Goal: Information Seeking & Learning: Learn about a topic

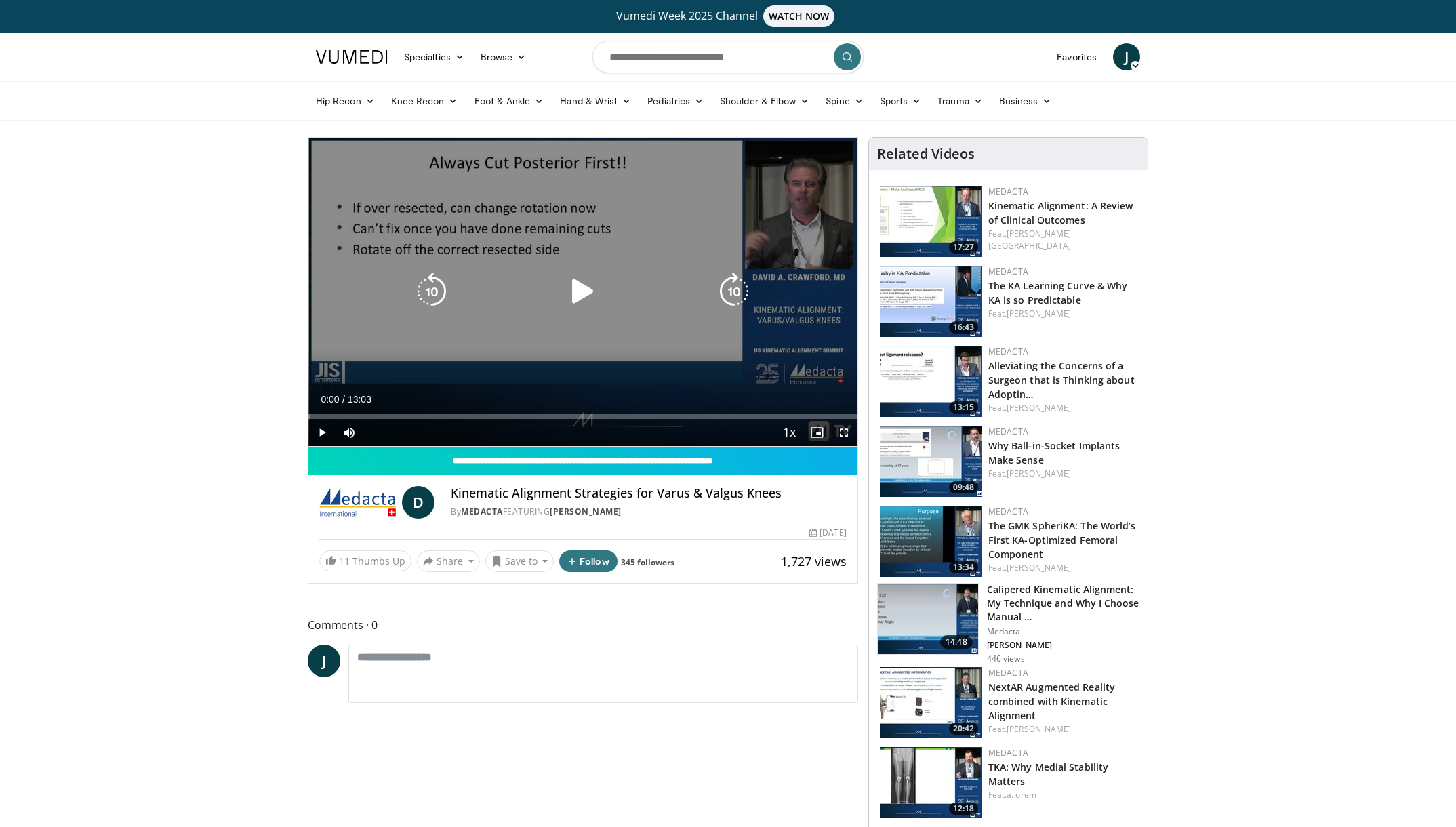
click at [580, 289] on icon "Video Player" at bounding box center [583, 291] width 38 height 38
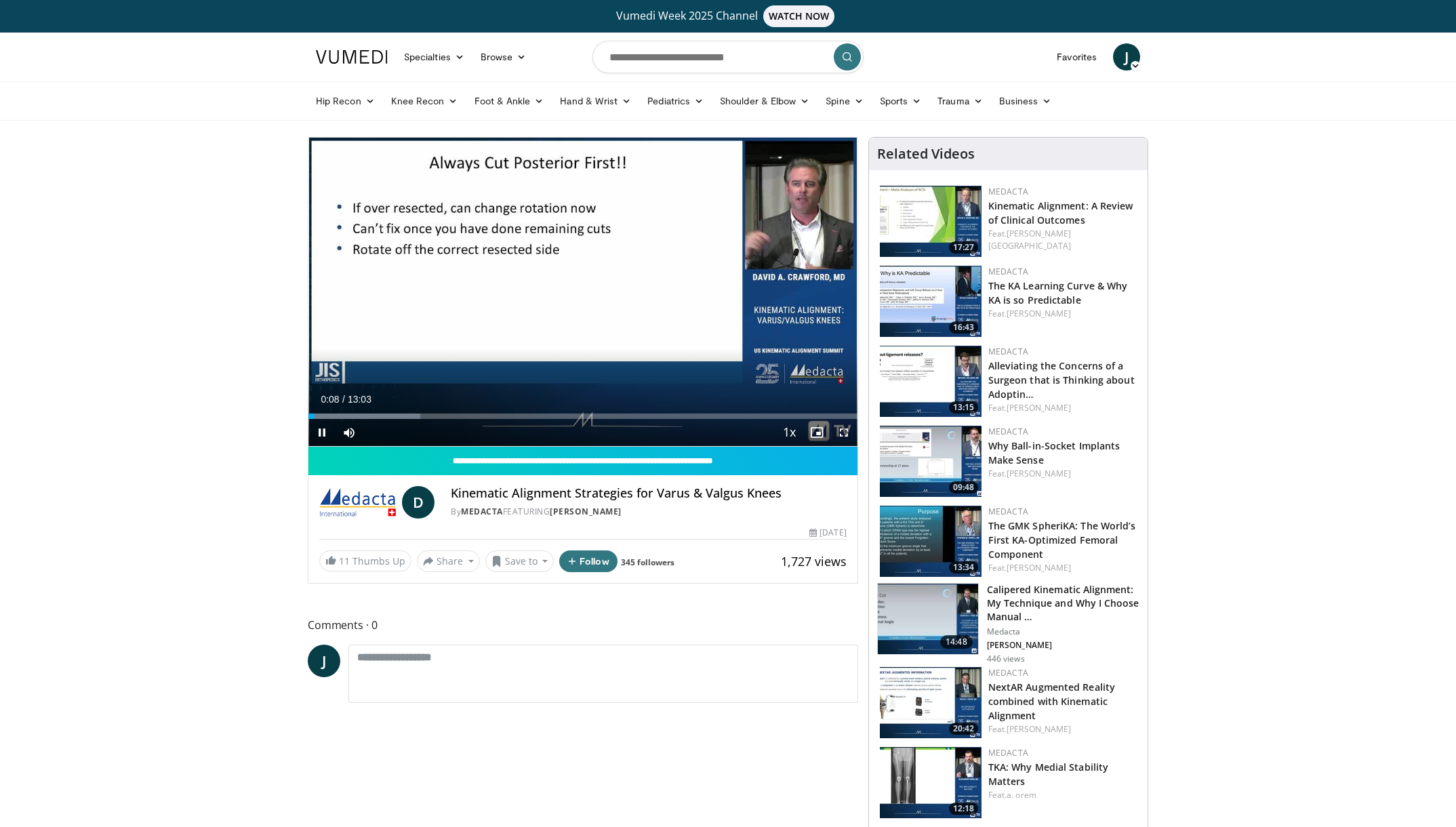
click at [841, 426] on span "Video Player" at bounding box center [844, 432] width 27 height 27
click at [842, 434] on span "Video Player" at bounding box center [844, 432] width 27 height 27
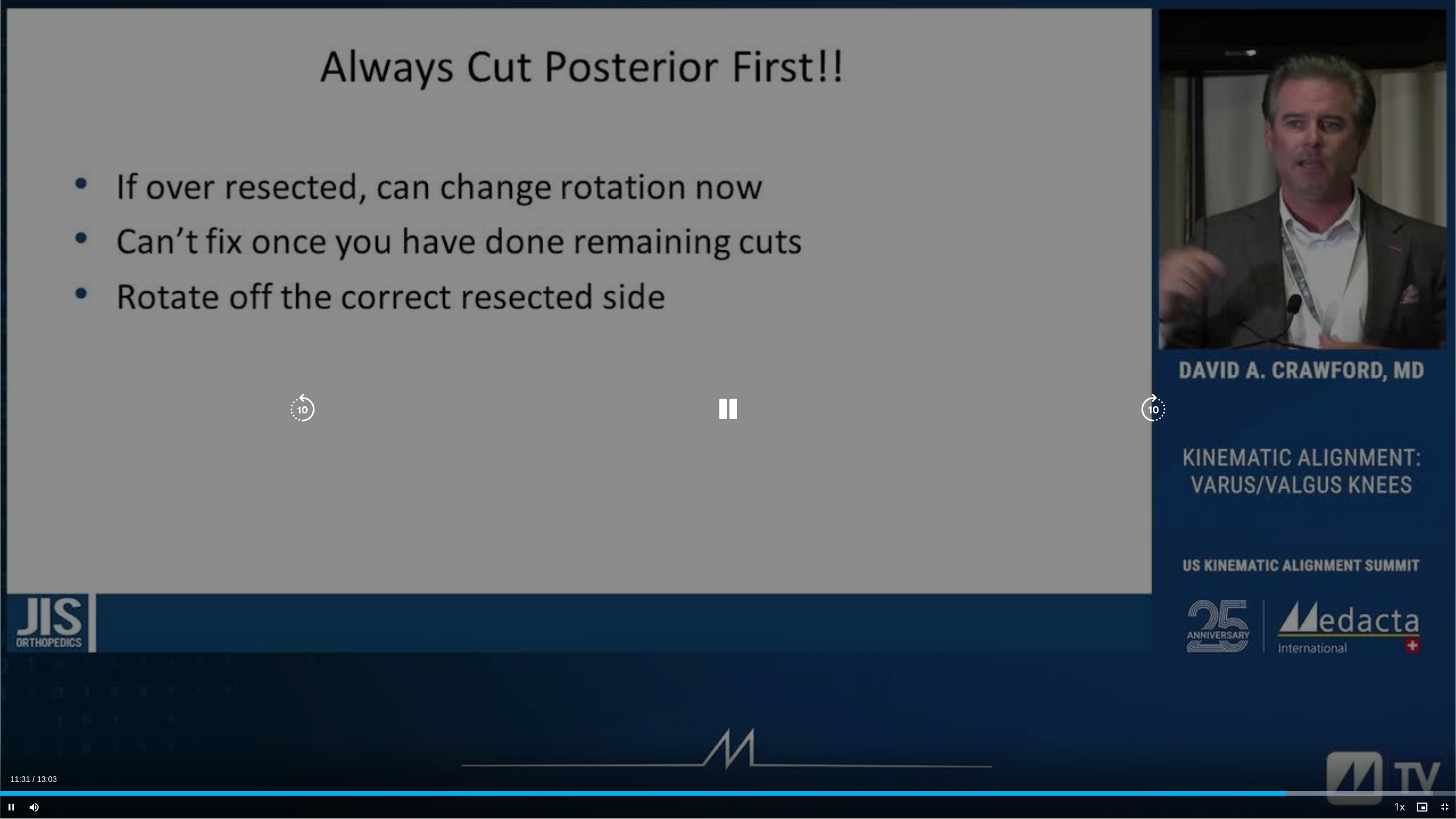
click at [313, 406] on icon "Video Player" at bounding box center [302, 410] width 32 height 32
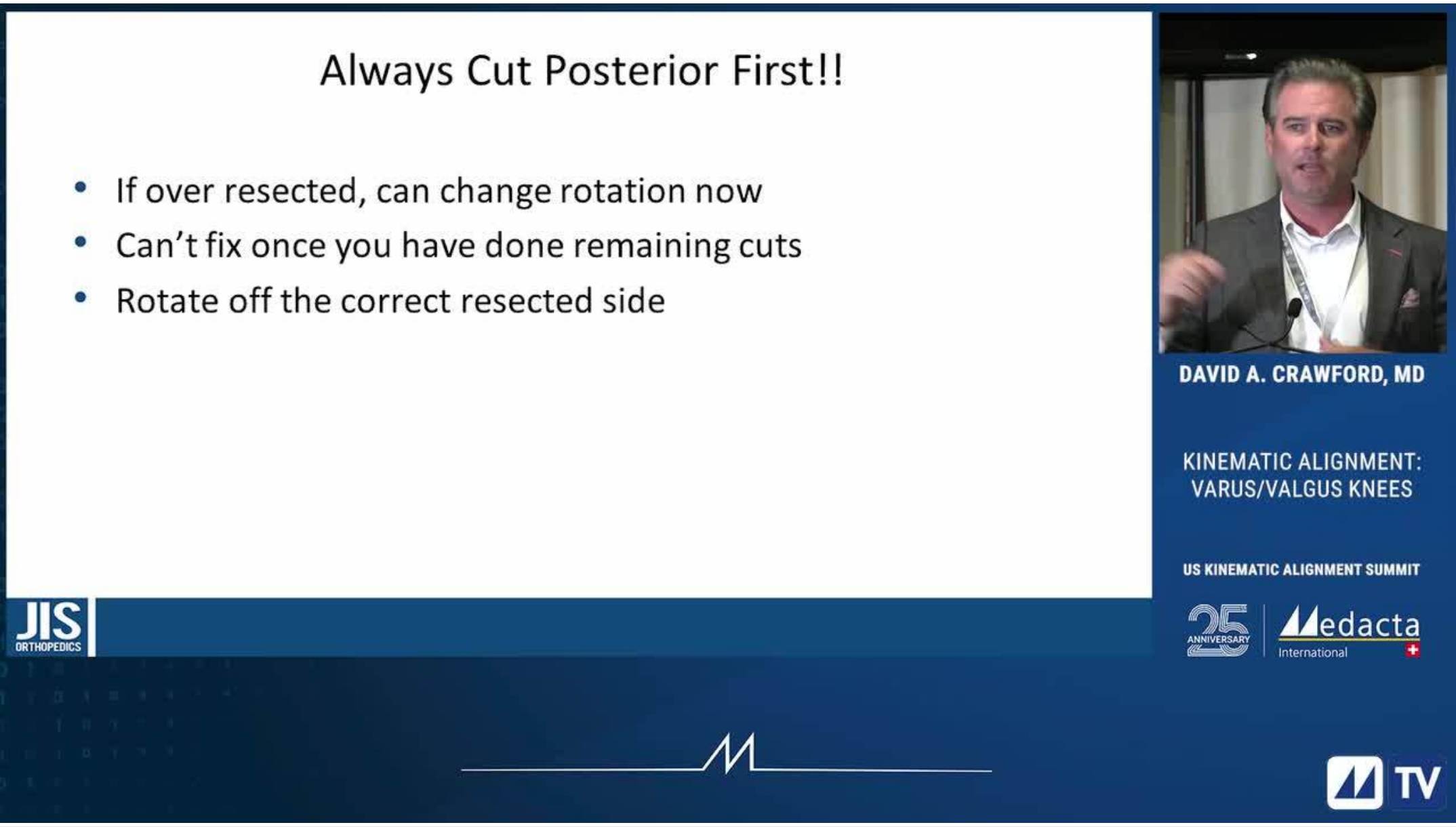
scroll to position [177, 0]
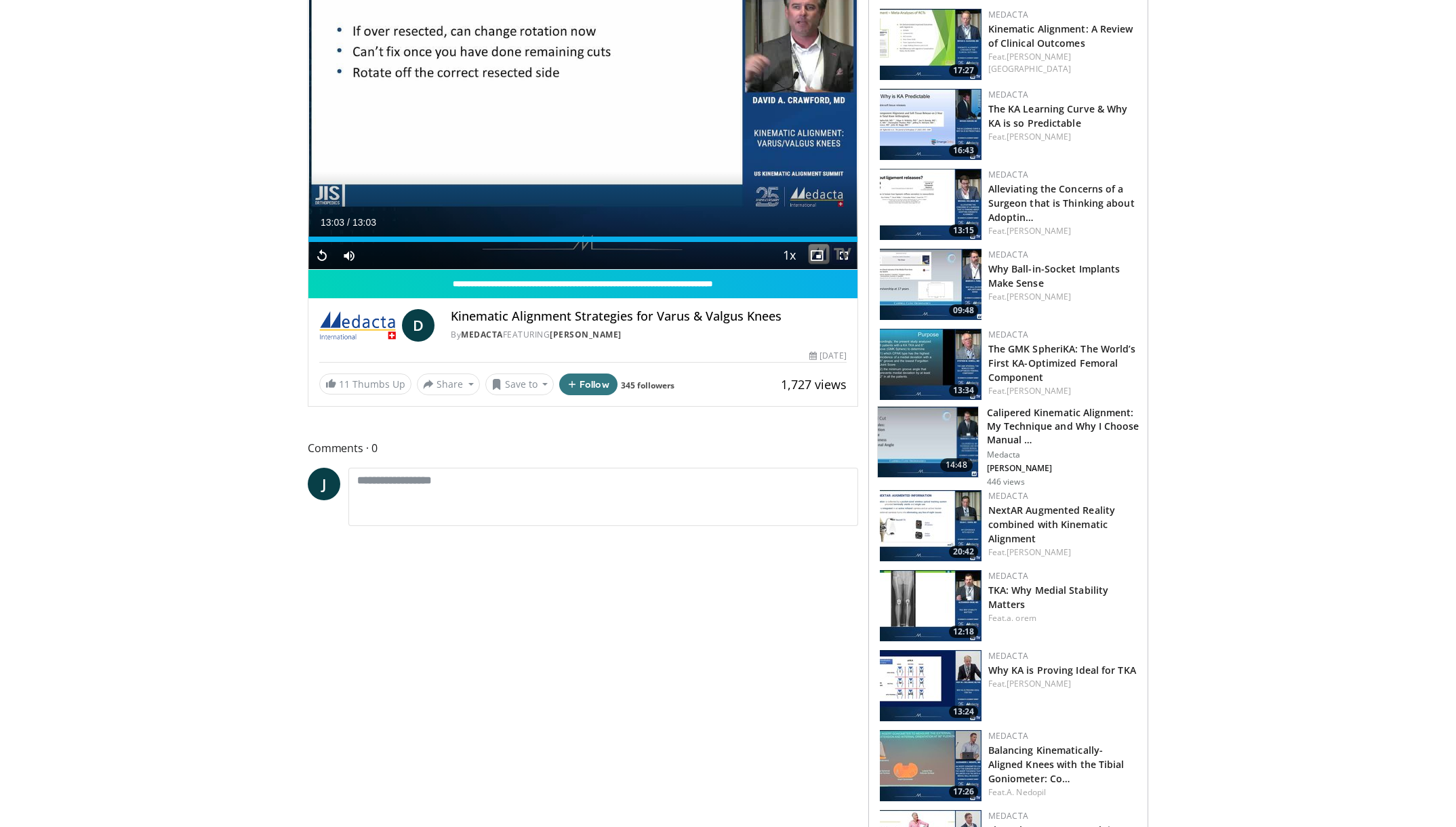
click at [948, 431] on img at bounding box center [928, 442] width 100 height 71
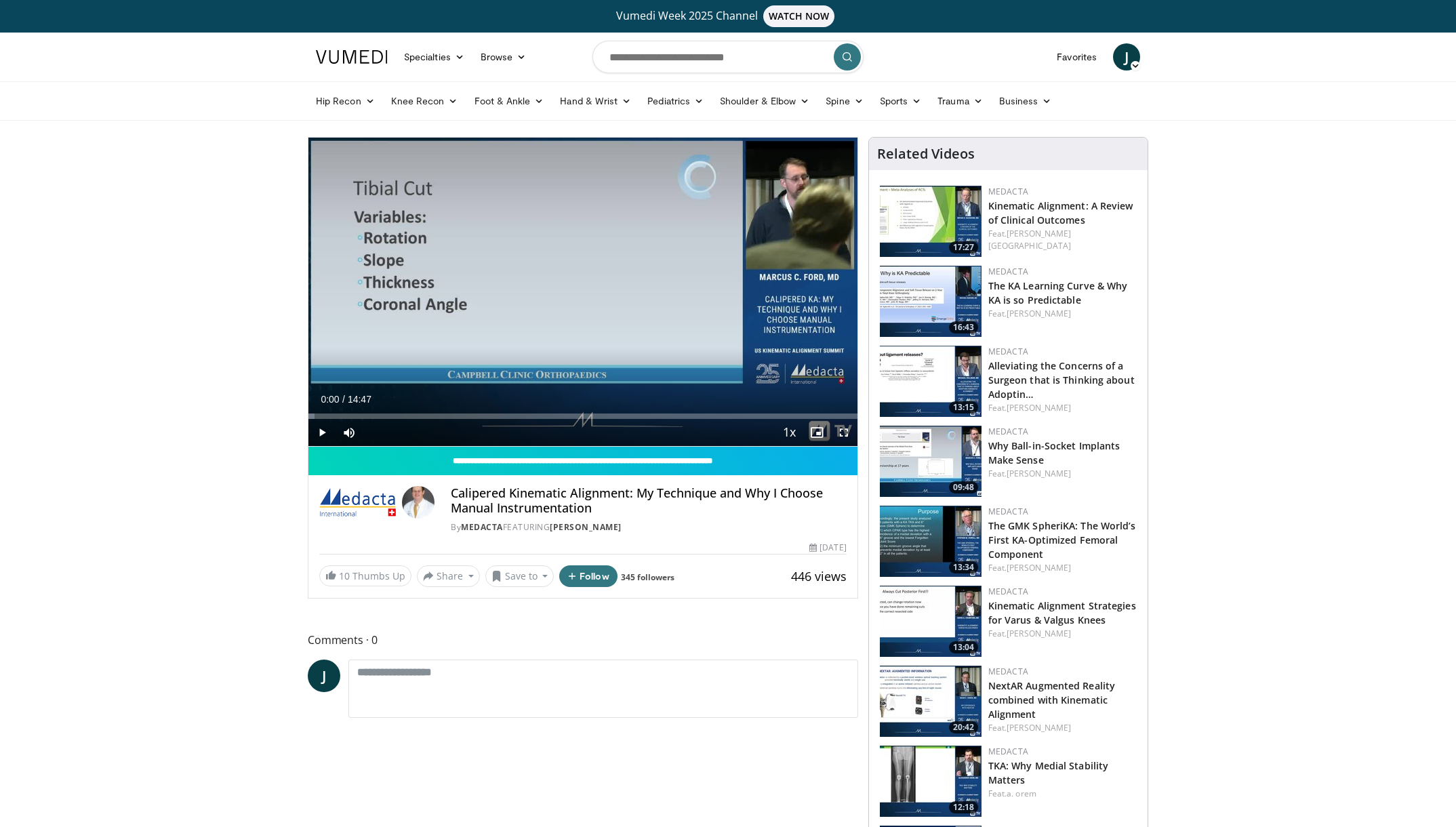
click at [324, 428] on span "Video Player" at bounding box center [321, 432] width 27 height 27
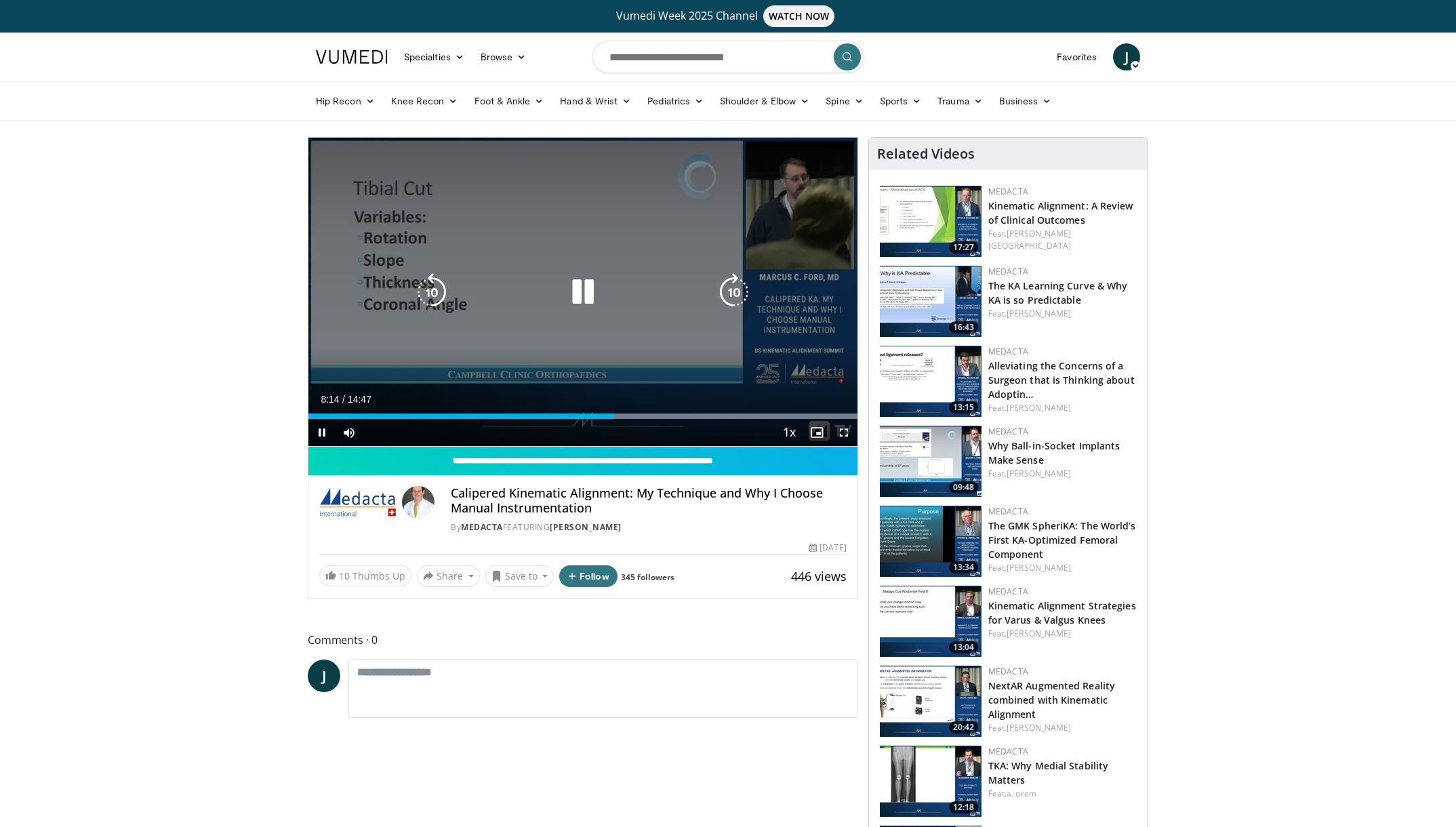
click at [583, 304] on icon "Video Player" at bounding box center [583, 291] width 38 height 38
click at [424, 282] on icon "Video Player" at bounding box center [432, 291] width 38 height 38
click at [424, 277] on icon "Video Player" at bounding box center [432, 291] width 38 height 38
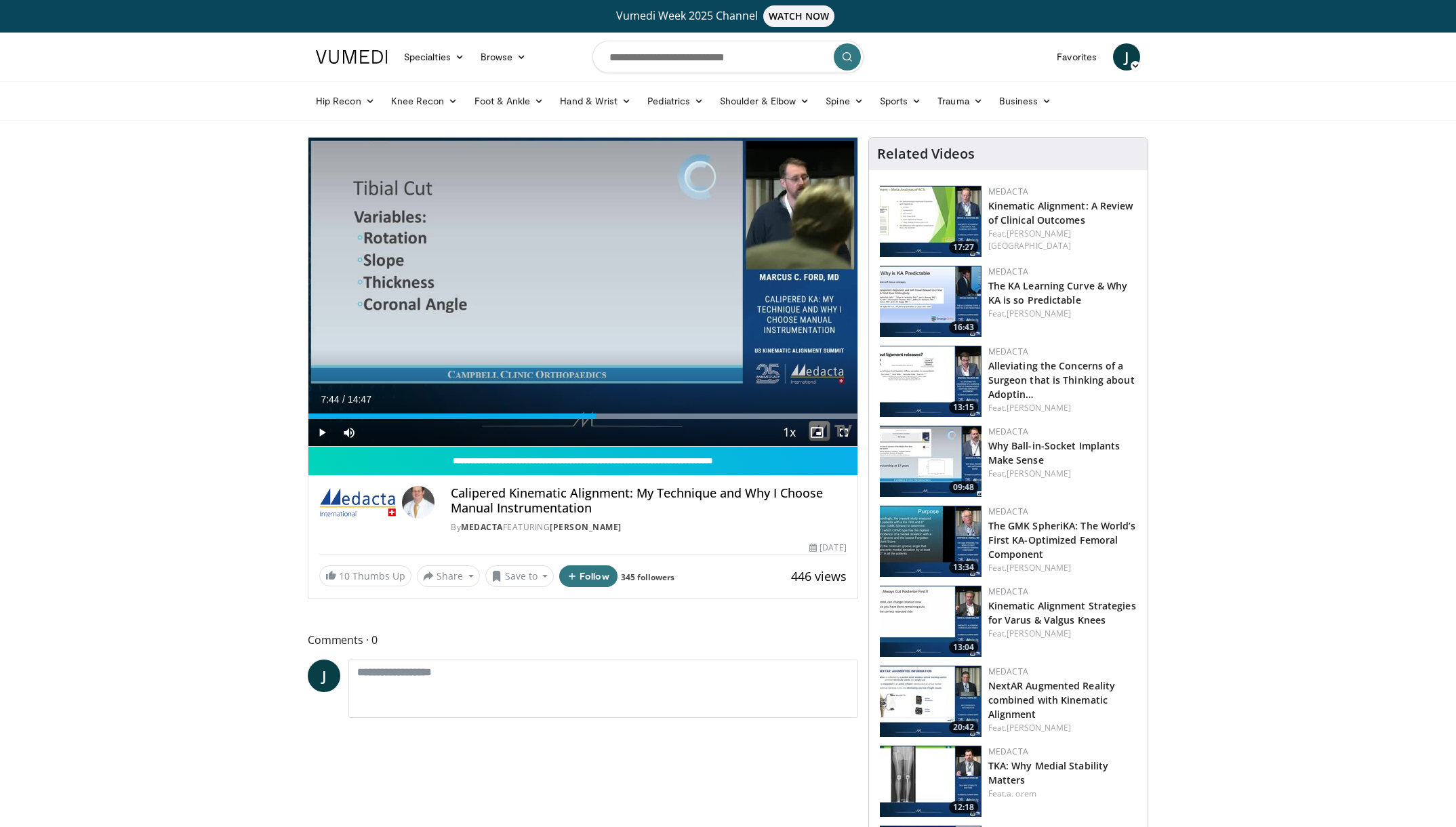
click at [318, 430] on span "Video Player" at bounding box center [321, 432] width 27 height 27
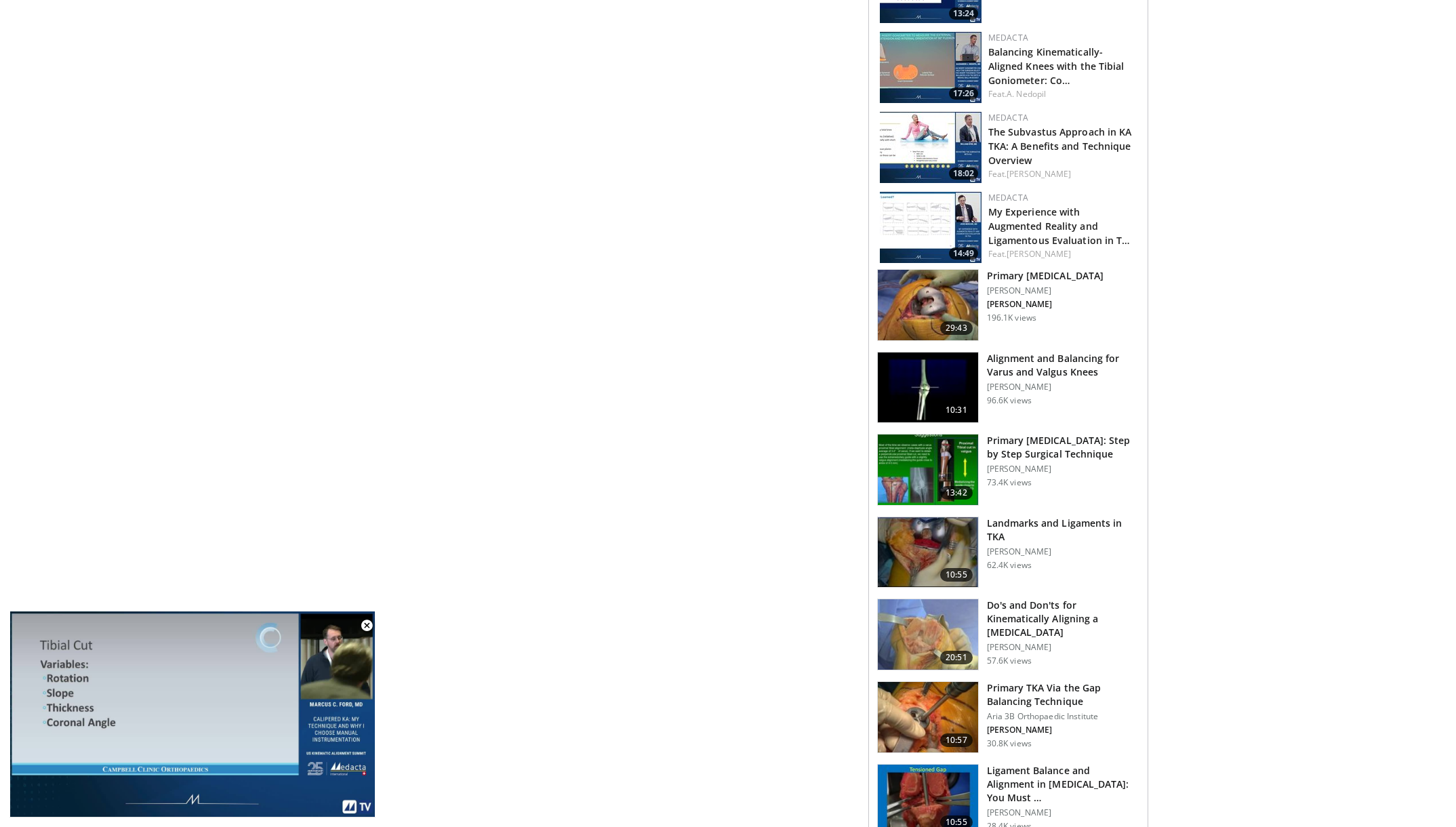
scroll to position [874, 0]
click at [939, 384] on img at bounding box center [928, 388] width 100 height 71
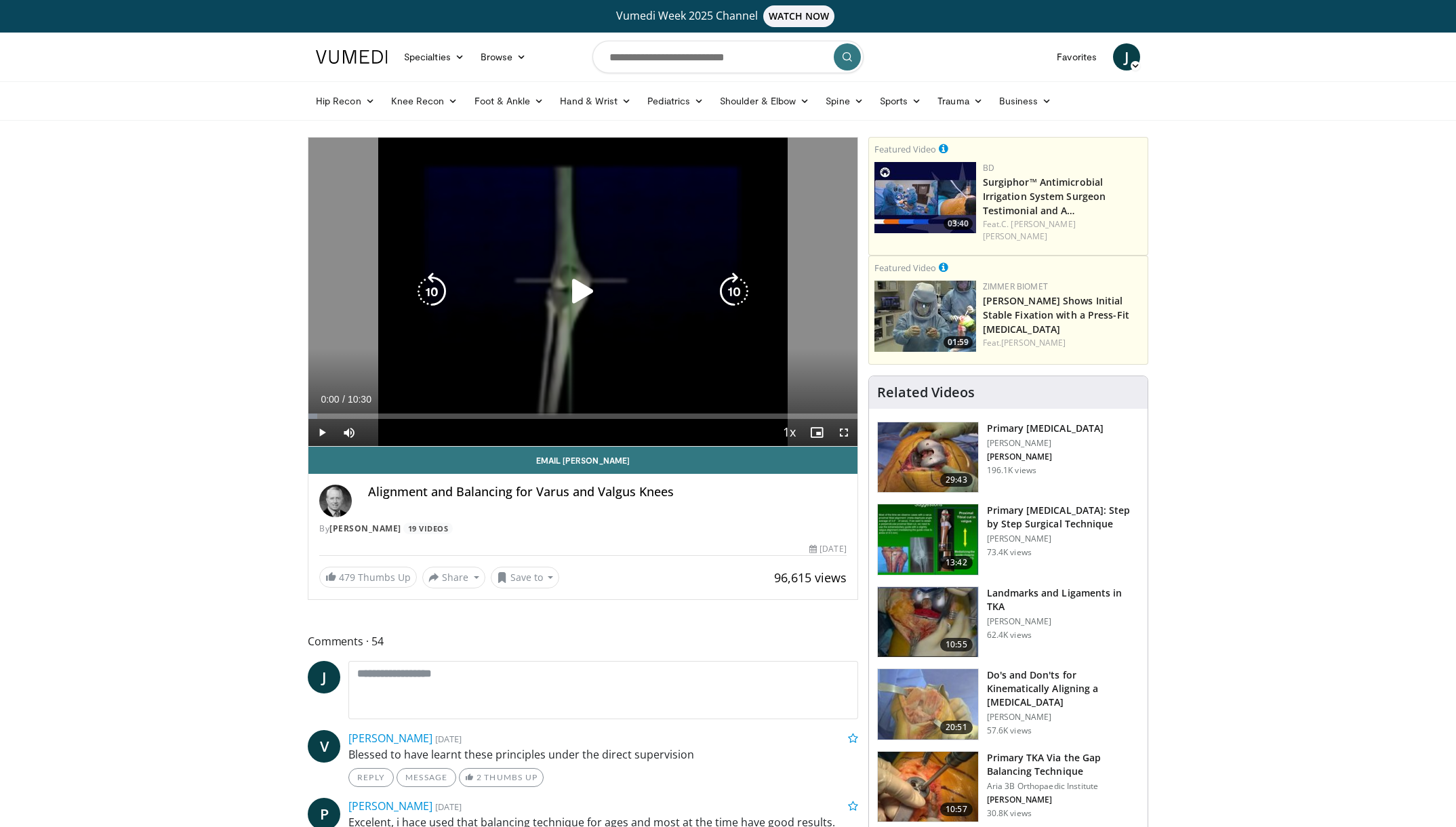
click at [590, 285] on icon "Video Player" at bounding box center [583, 291] width 38 height 38
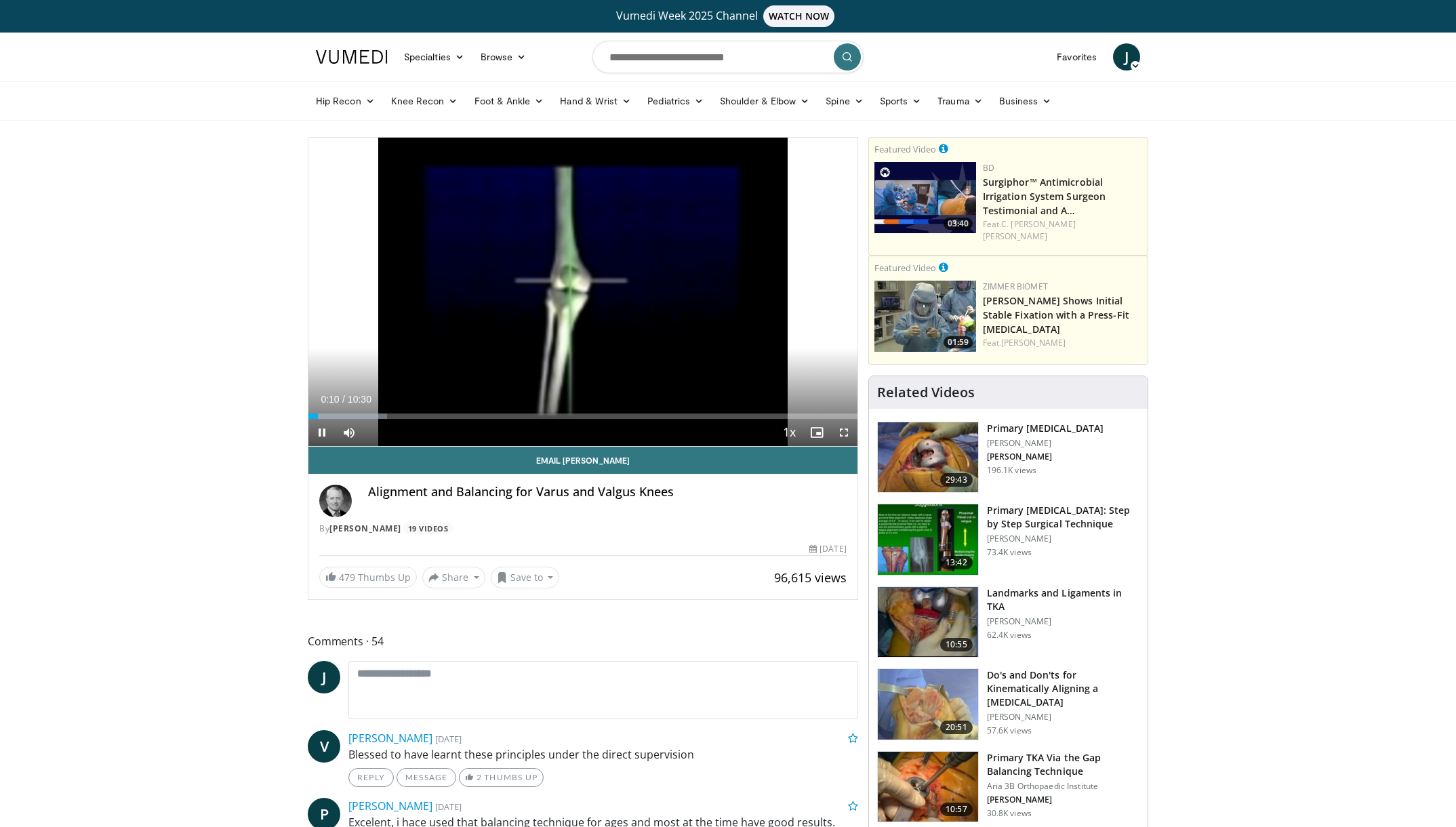
click at [326, 427] on span "Video Player" at bounding box center [321, 432] width 27 height 27
click at [917, 443] on img at bounding box center [928, 458] width 100 height 71
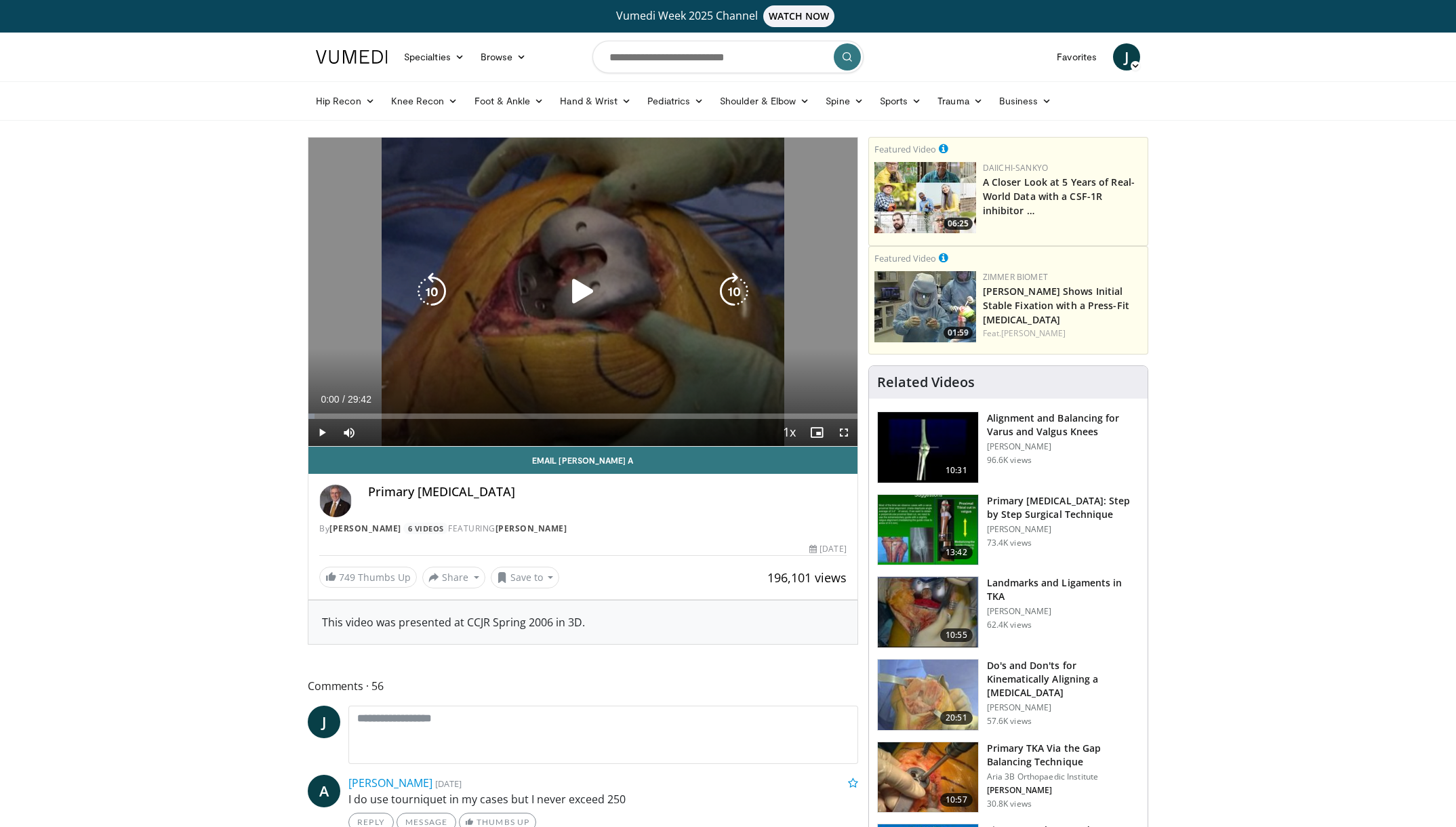
click at [564, 298] on icon "Video Player" at bounding box center [583, 291] width 38 height 38
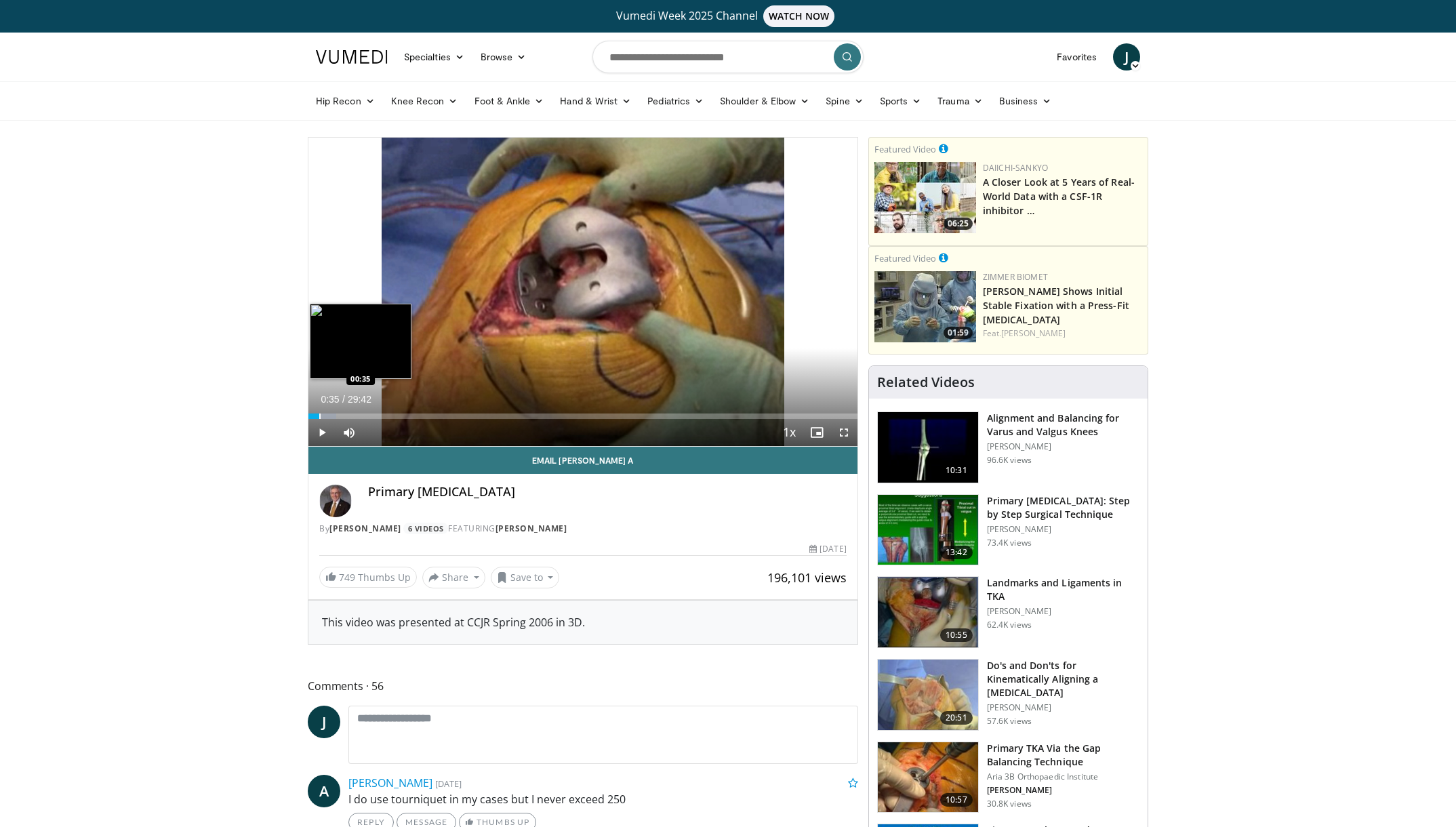
click at [319, 417] on div "Progress Bar" at bounding box center [319, 417] width 1 height 6
click at [444, 411] on div "Loaded : 5.05% 00:37 07:17" at bounding box center [583, 413] width 549 height 13
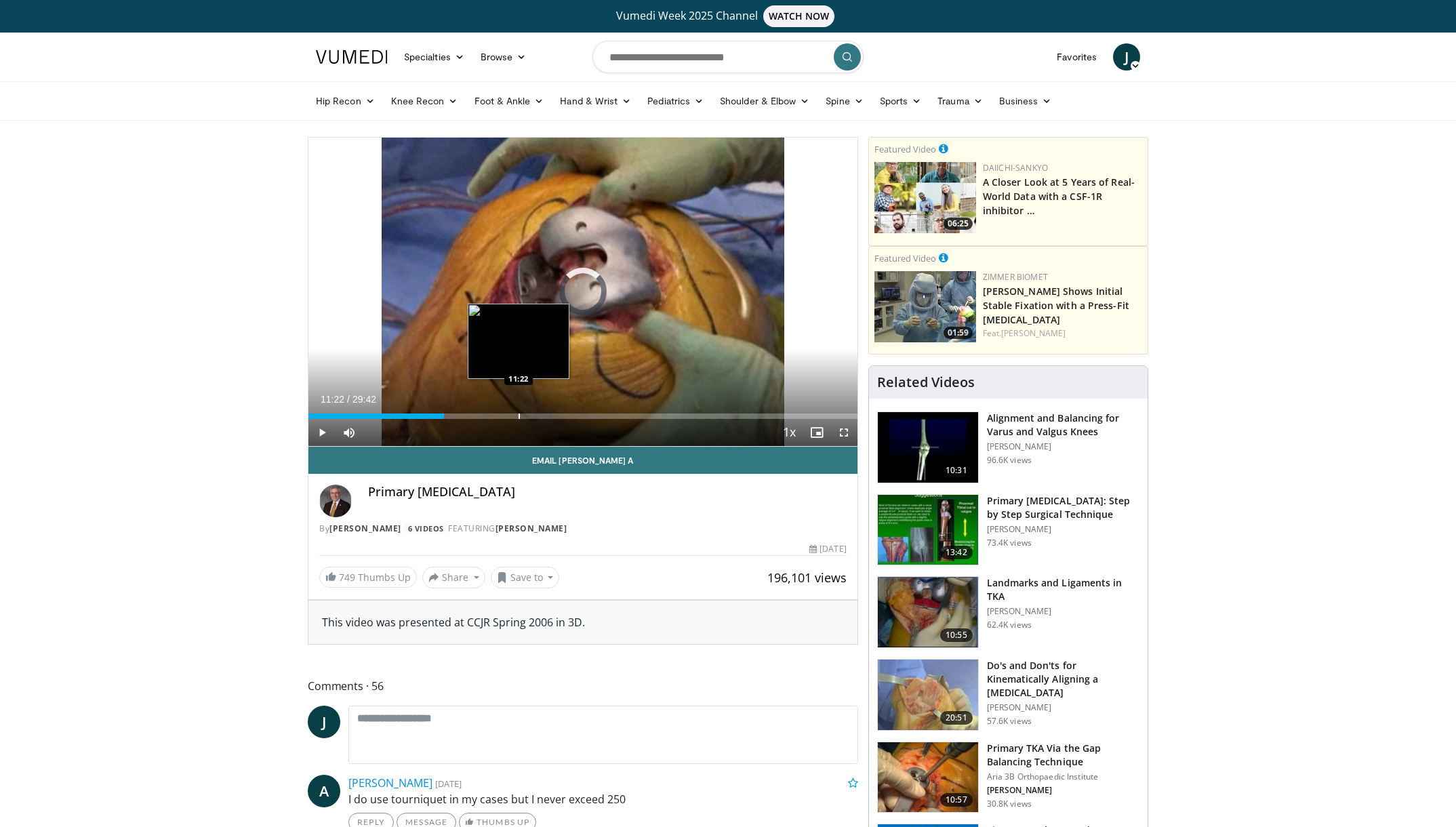
click at [519, 412] on div "Loaded : 24.70% 11:22 11:22" at bounding box center [583, 413] width 549 height 13
click at [558, 418] on div "Progress Bar" at bounding box center [558, 417] width 1 height 6
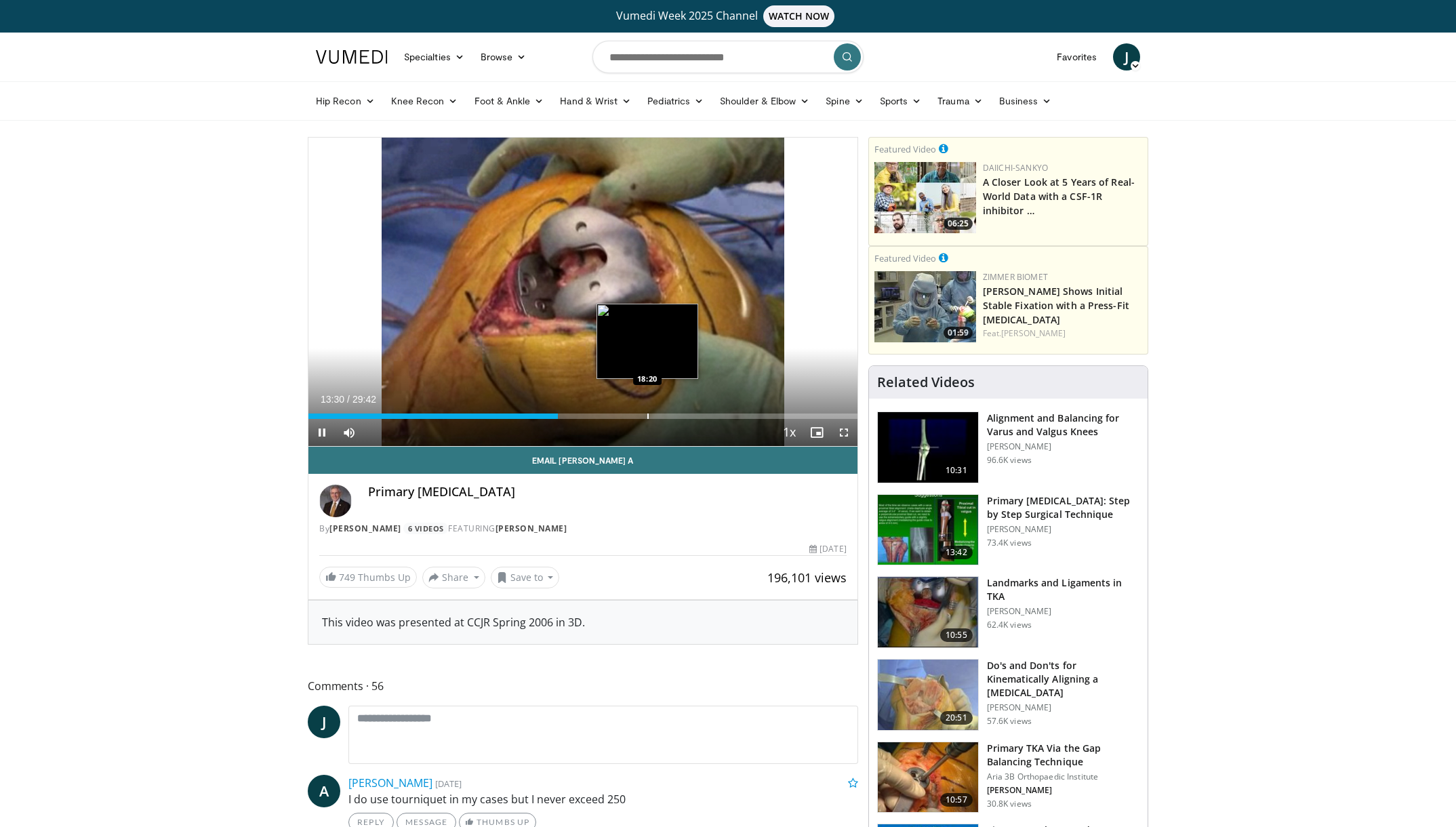
click at [648, 416] on div "Progress Bar" at bounding box center [648, 417] width 1 height 6
click at [599, 416] on div "Loaded : 65.70% 15:44 15:46" at bounding box center [583, 417] width 549 height 6
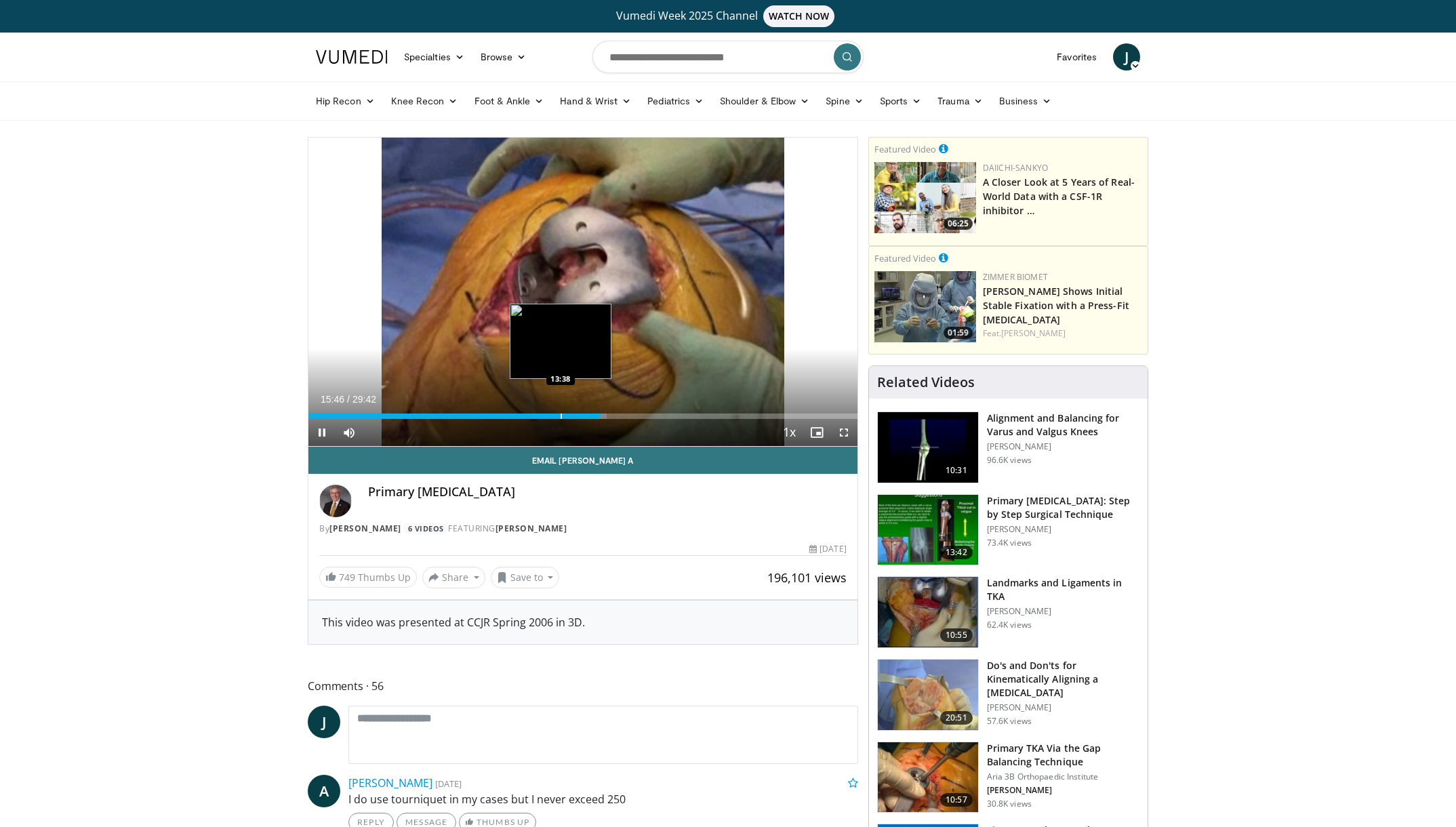
click at [560, 419] on div "Progress Bar" at bounding box center [560, 417] width 1 height 6
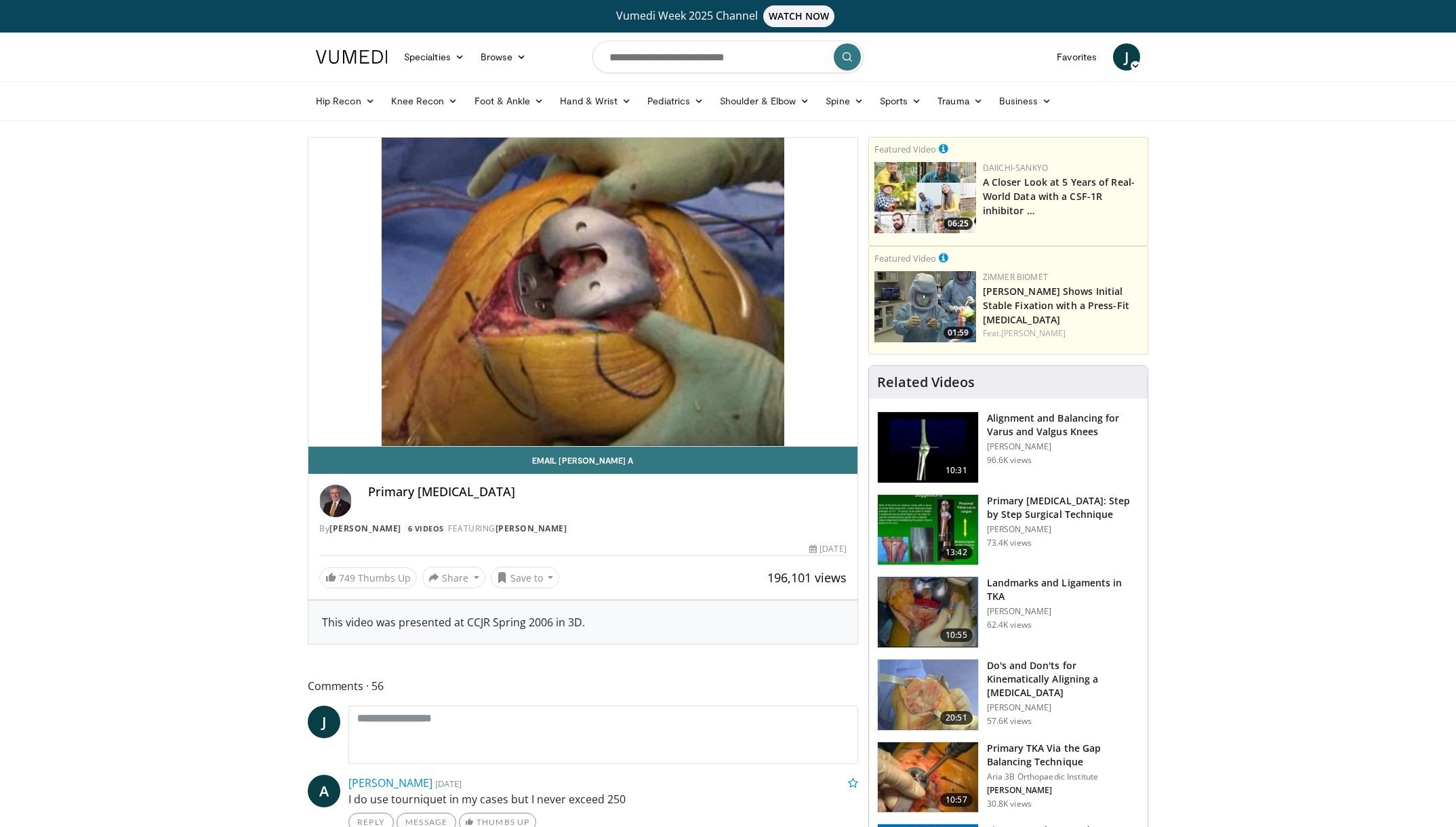
click at [938, 698] on img at bounding box center [928, 695] width 100 height 71
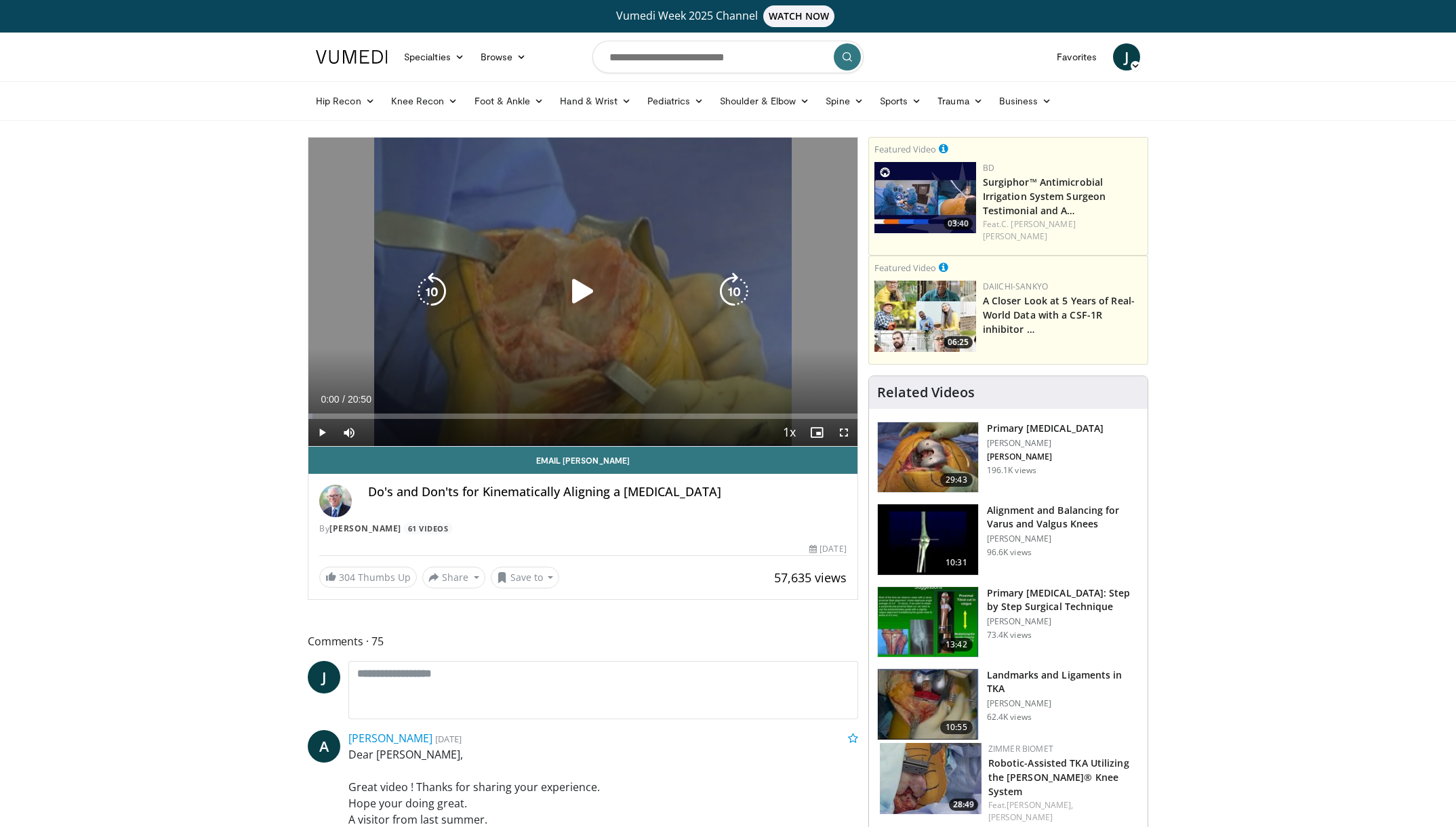
click at [579, 292] on icon "Video Player" at bounding box center [583, 291] width 38 height 38
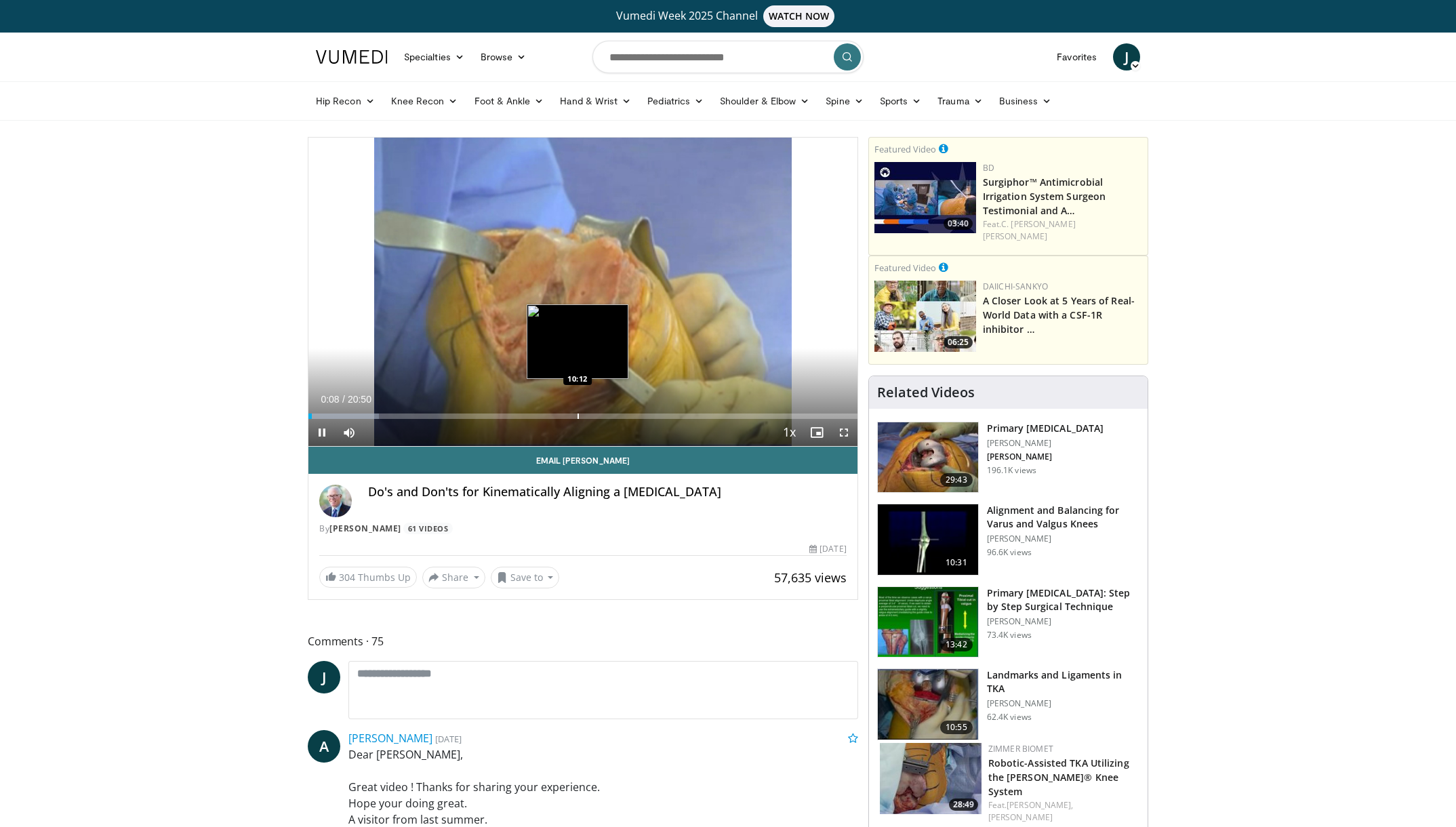
click at [577, 410] on div "Loaded : 12.80% 00:08 10:12" at bounding box center [583, 413] width 549 height 13
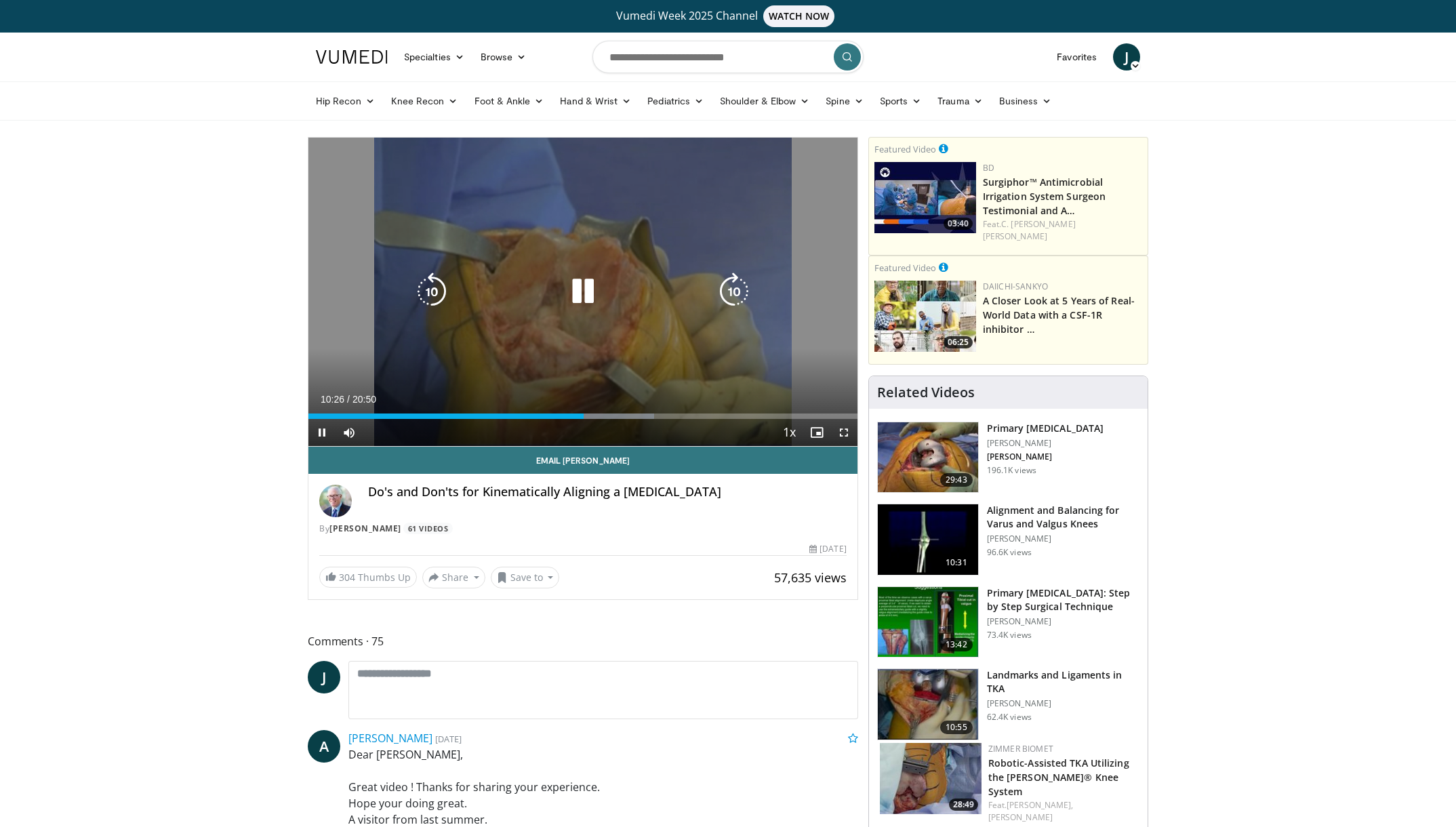
click at [605, 285] on div "Video Player" at bounding box center [583, 291] width 329 height 27
click at [582, 300] on icon "Video Player" at bounding box center [583, 291] width 38 height 38
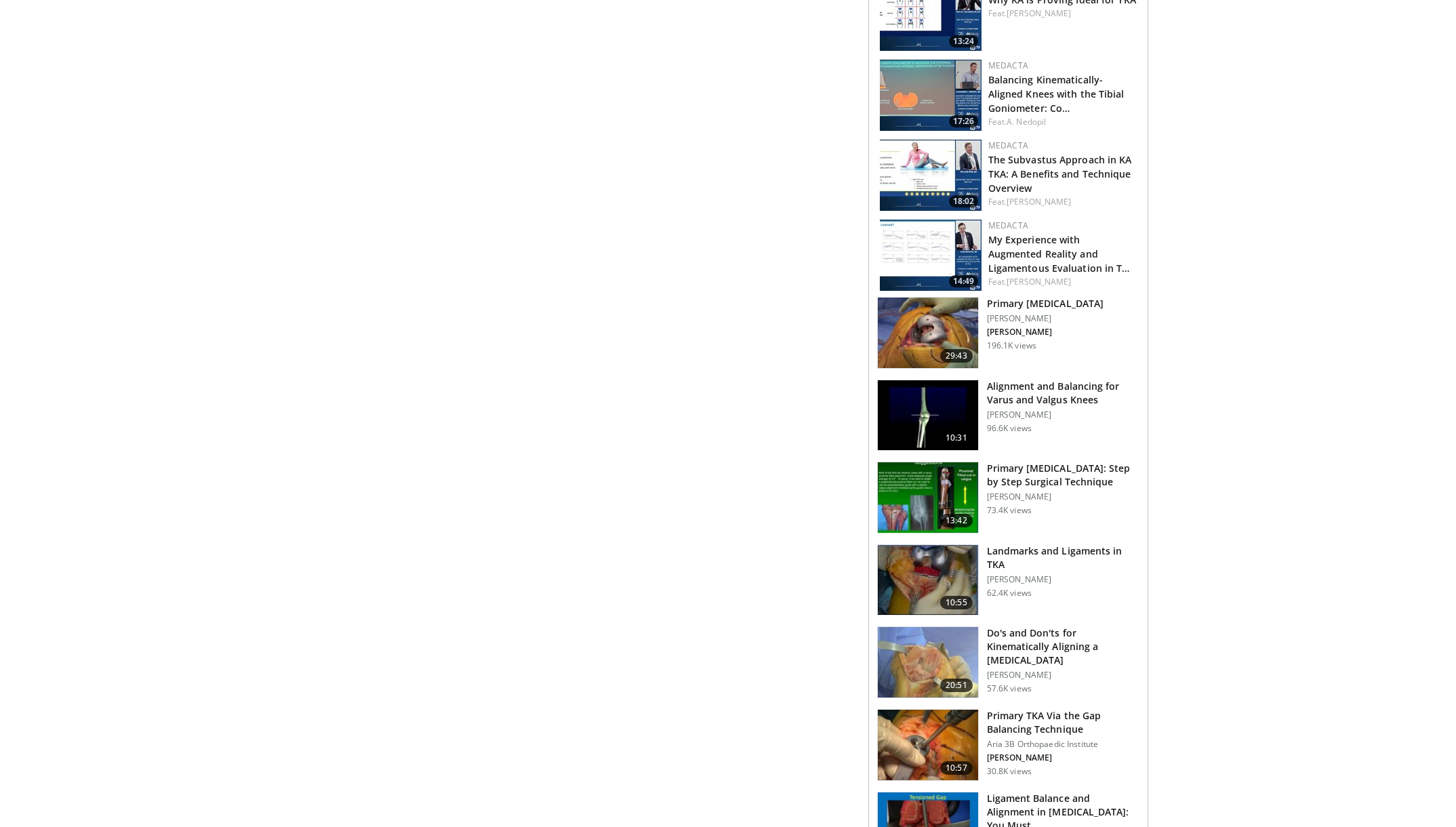
scroll to position [848, 0]
click at [967, 317] on img at bounding box center [928, 332] width 100 height 71
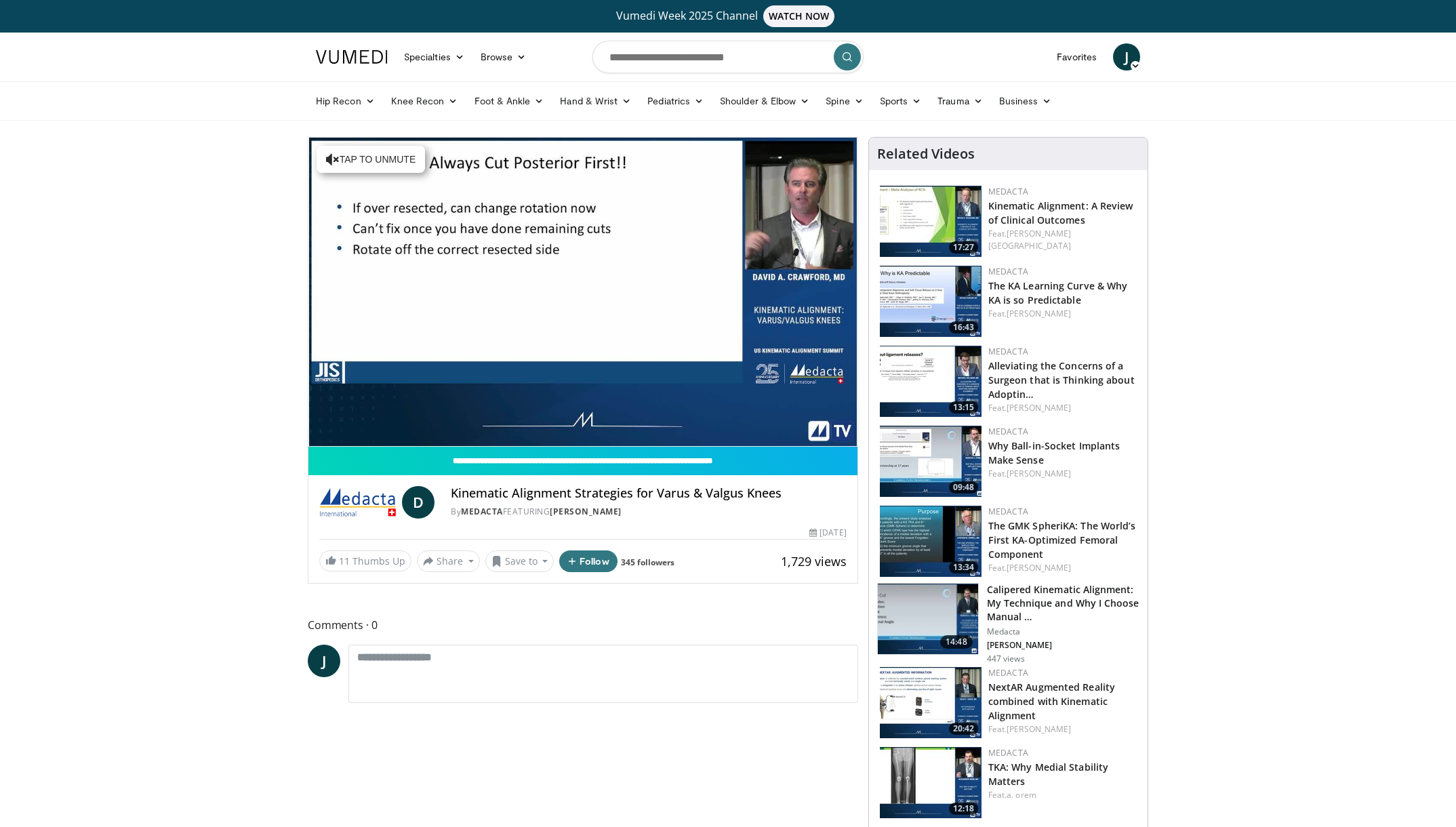
scroll to position [0, 0]
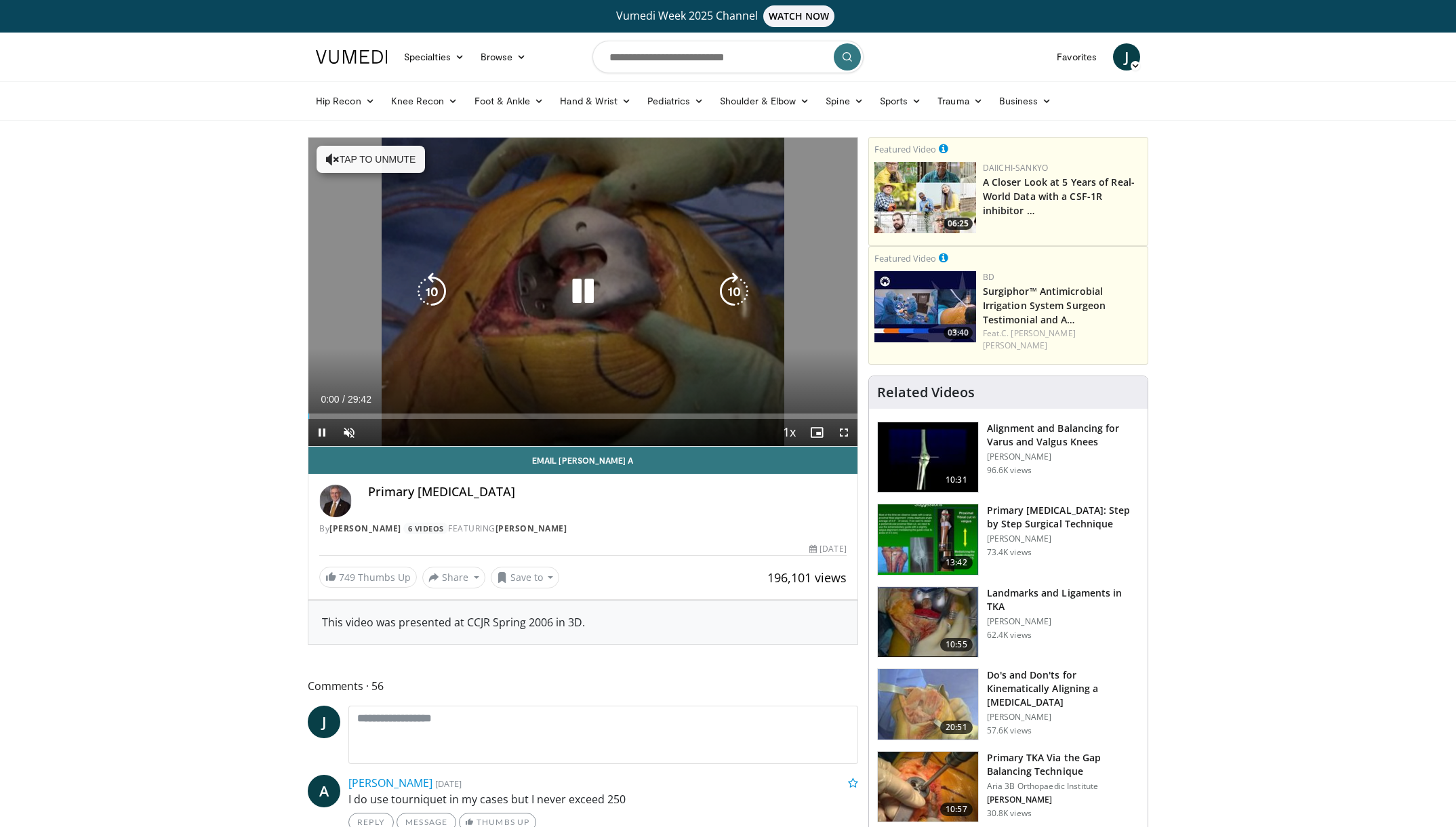
click at [466, 364] on div "10 seconds Tap to unmute" at bounding box center [583, 291] width 549 height 308
click at [592, 287] on icon "Video Player" at bounding box center [583, 291] width 38 height 38
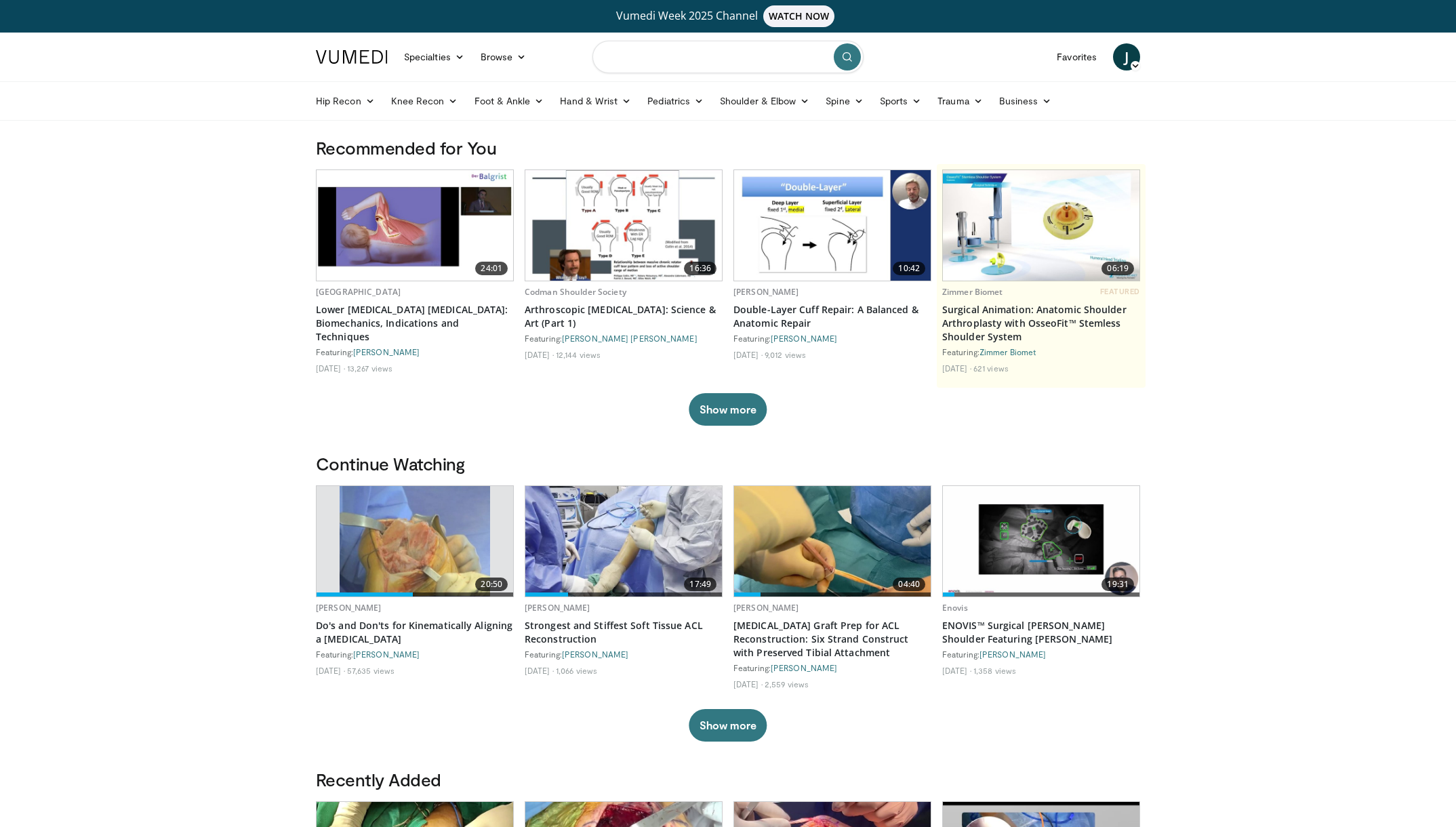
click at [645, 55] on input "Search topics, interventions" at bounding box center [728, 57] width 271 height 32
type input "**********"
click at [854, 52] on button "submit" at bounding box center [847, 57] width 27 height 27
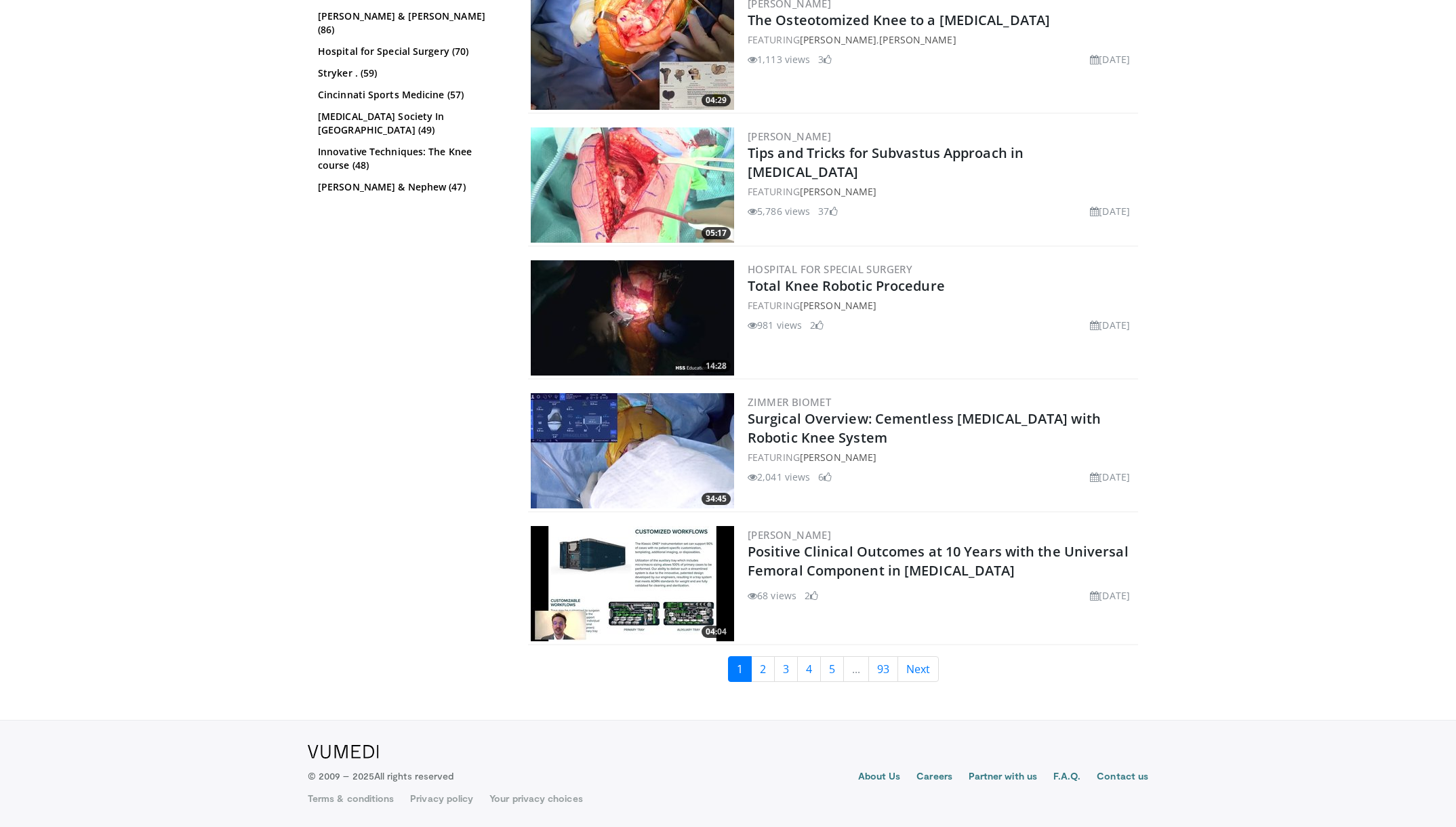
scroll to position [2849, 0]
click at [759, 668] on link "2" at bounding box center [763, 669] width 24 height 26
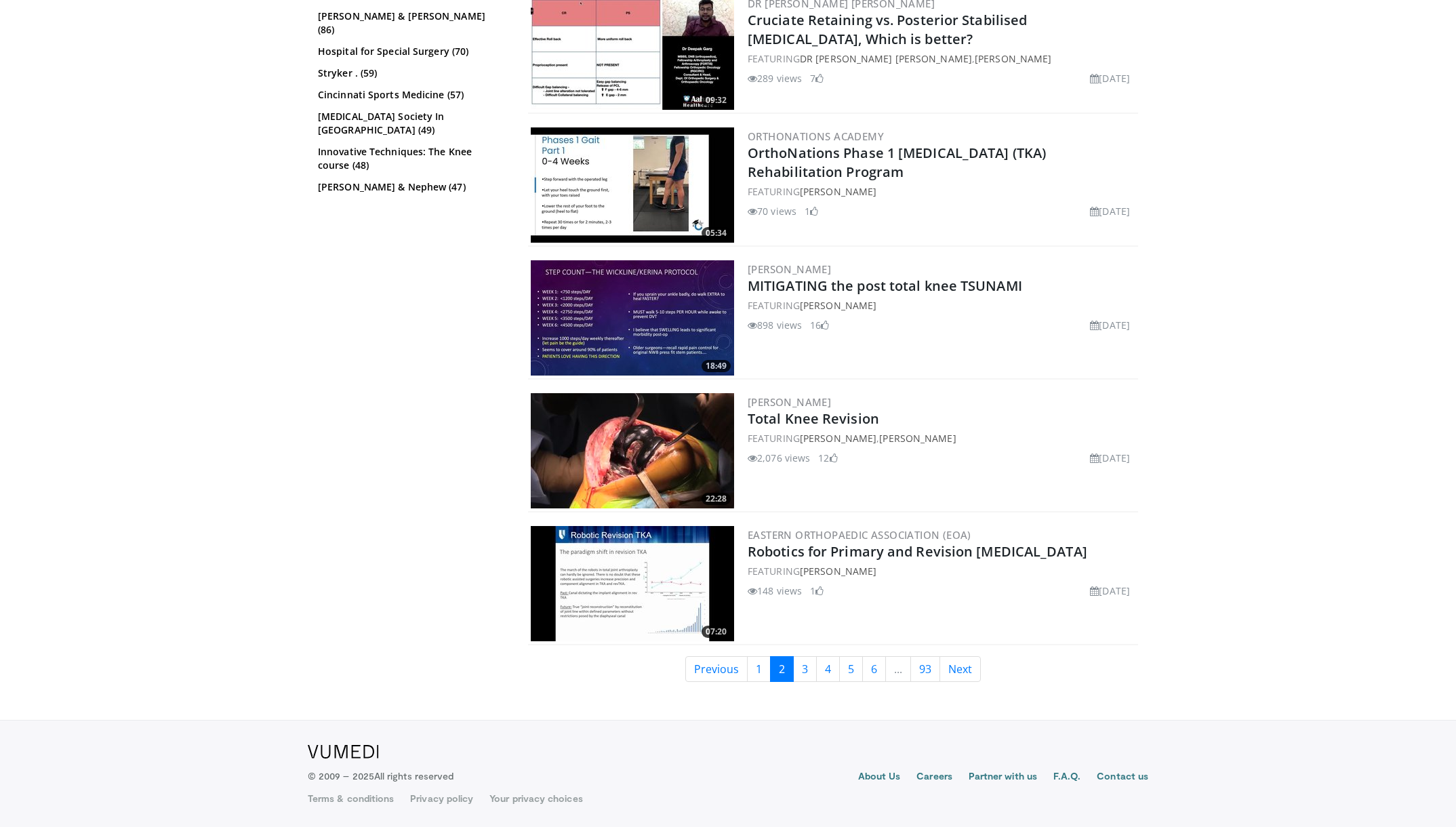
scroll to position [2810, 0]
click at [818, 419] on link "Total Knee Revision" at bounding box center [814, 419] width 132 height 19
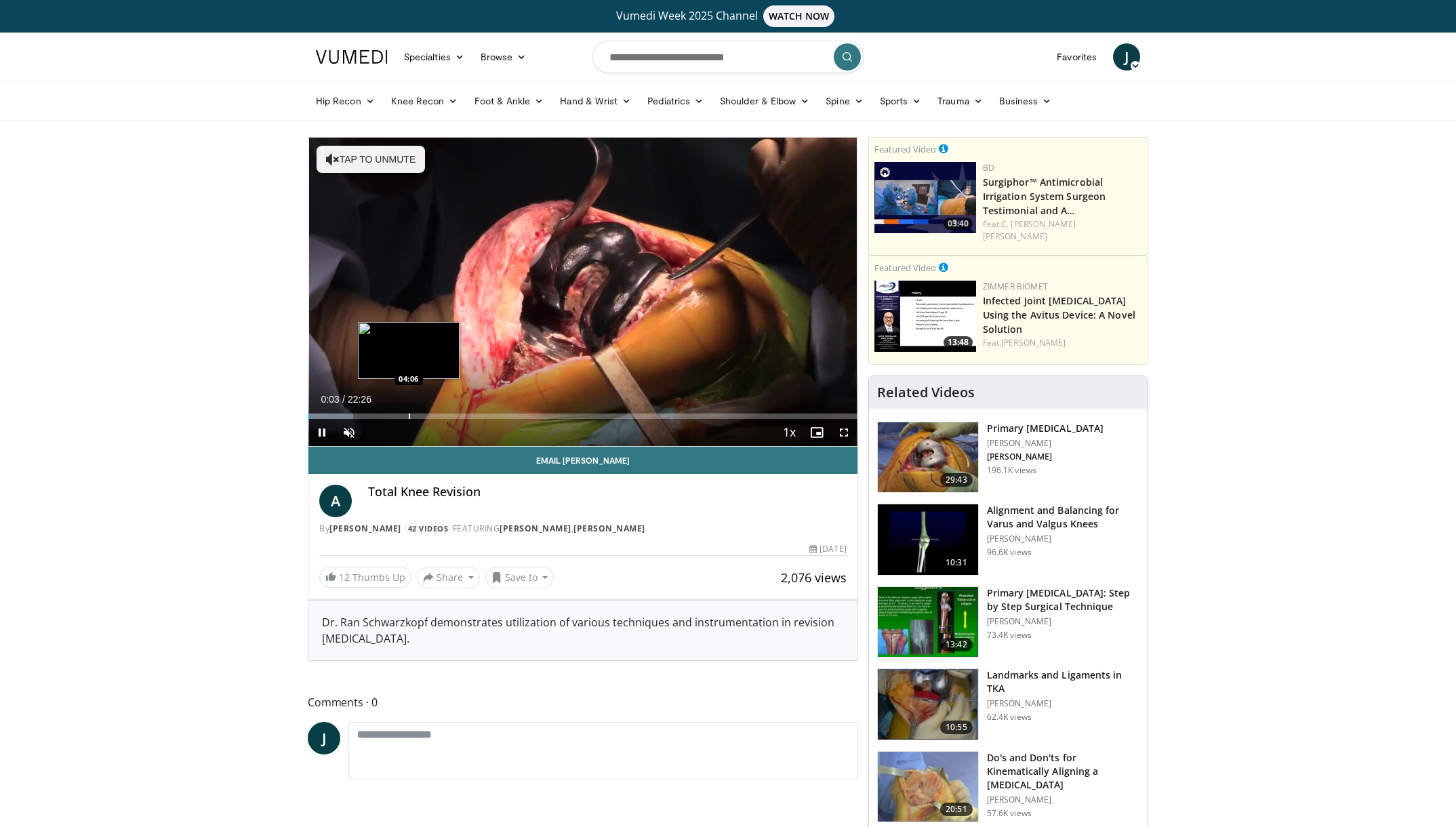
click at [408, 416] on div "Progress Bar" at bounding box center [408, 417] width 1 height 6
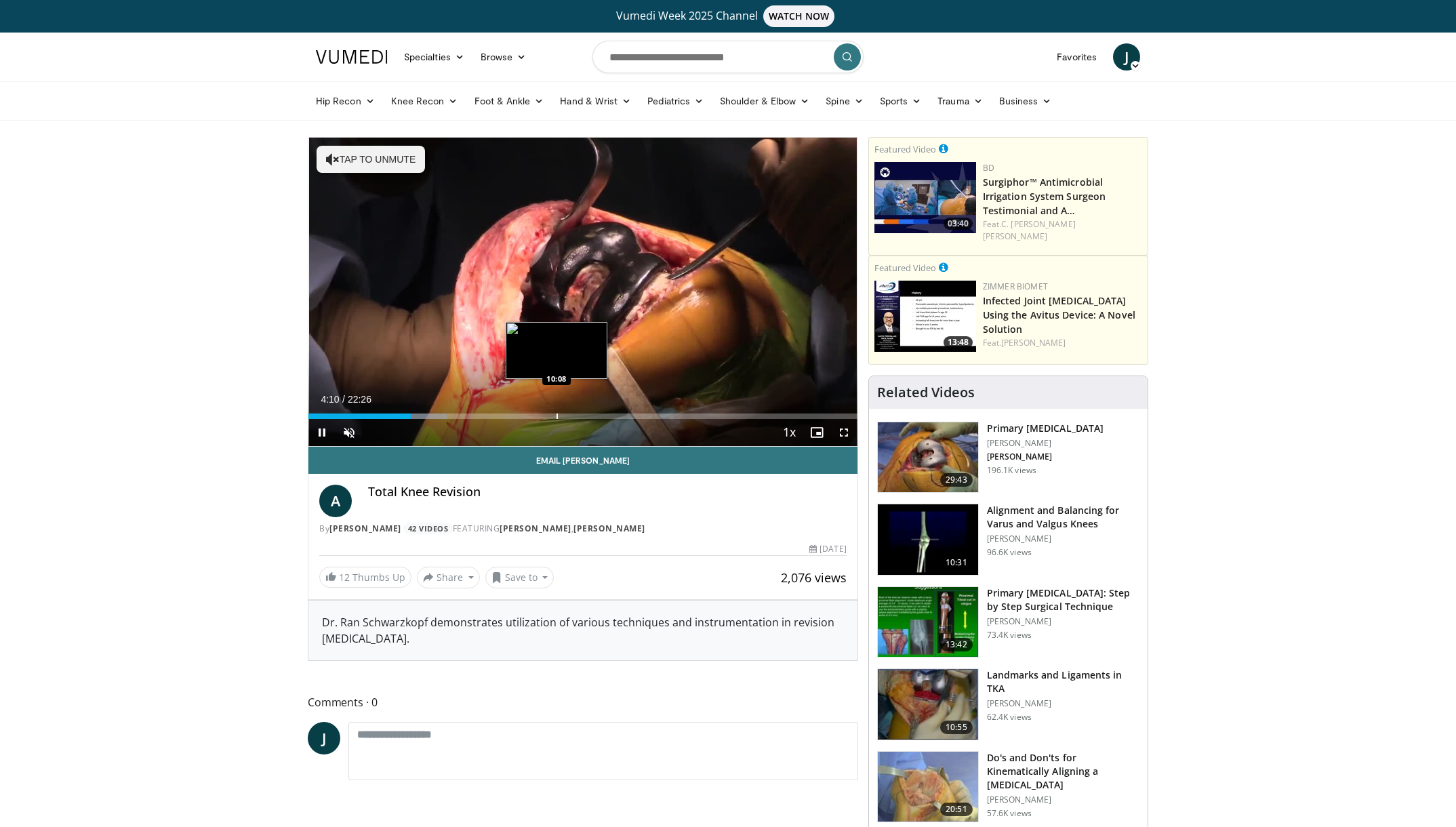
click at [557, 414] on div "Progress Bar" at bounding box center [557, 417] width 1 height 6
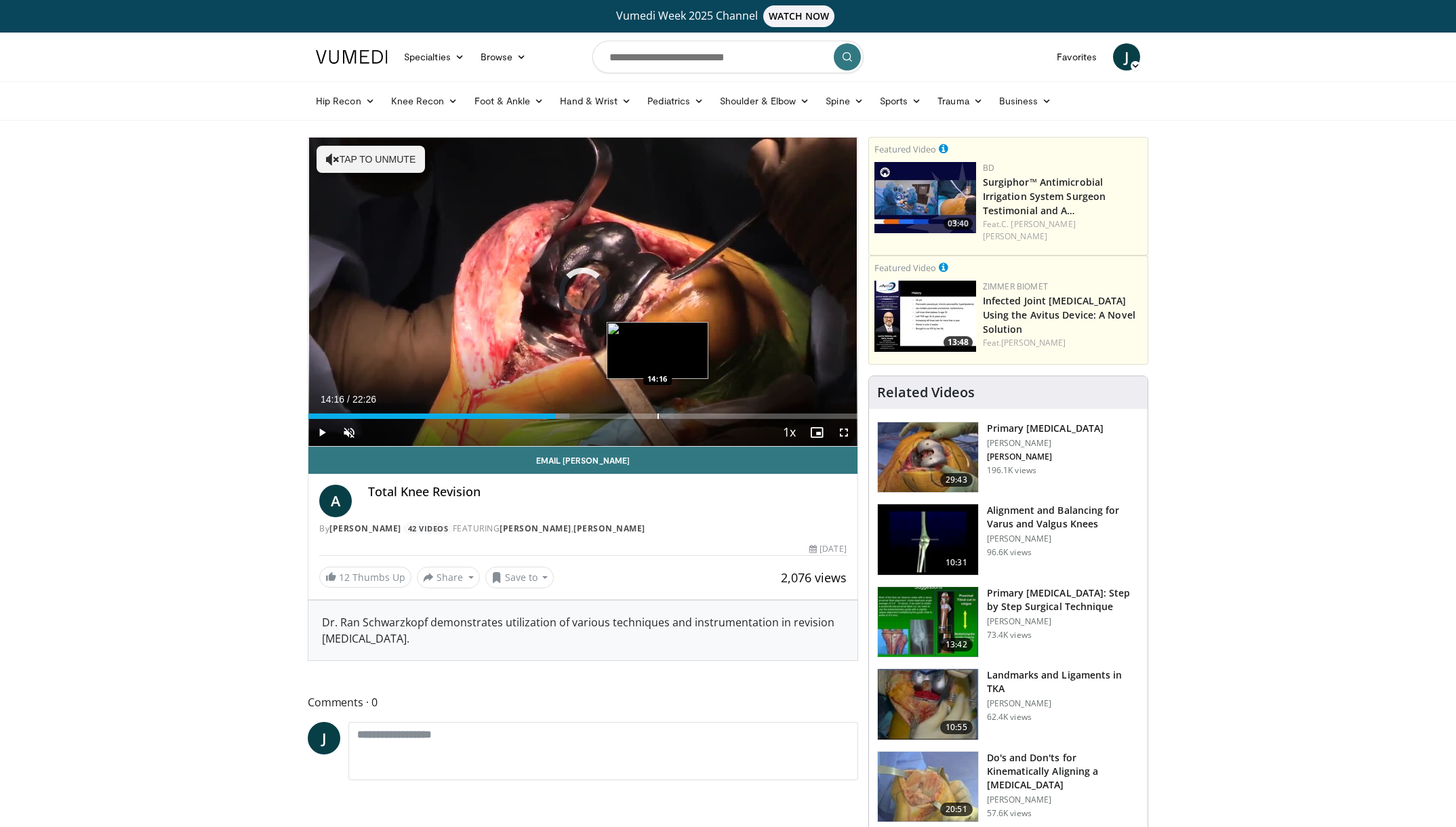
click at [658, 418] on div "Progress Bar" at bounding box center [658, 417] width 1 height 6
click at [623, 417] on div "Progress Bar" at bounding box center [623, 417] width 1 height 6
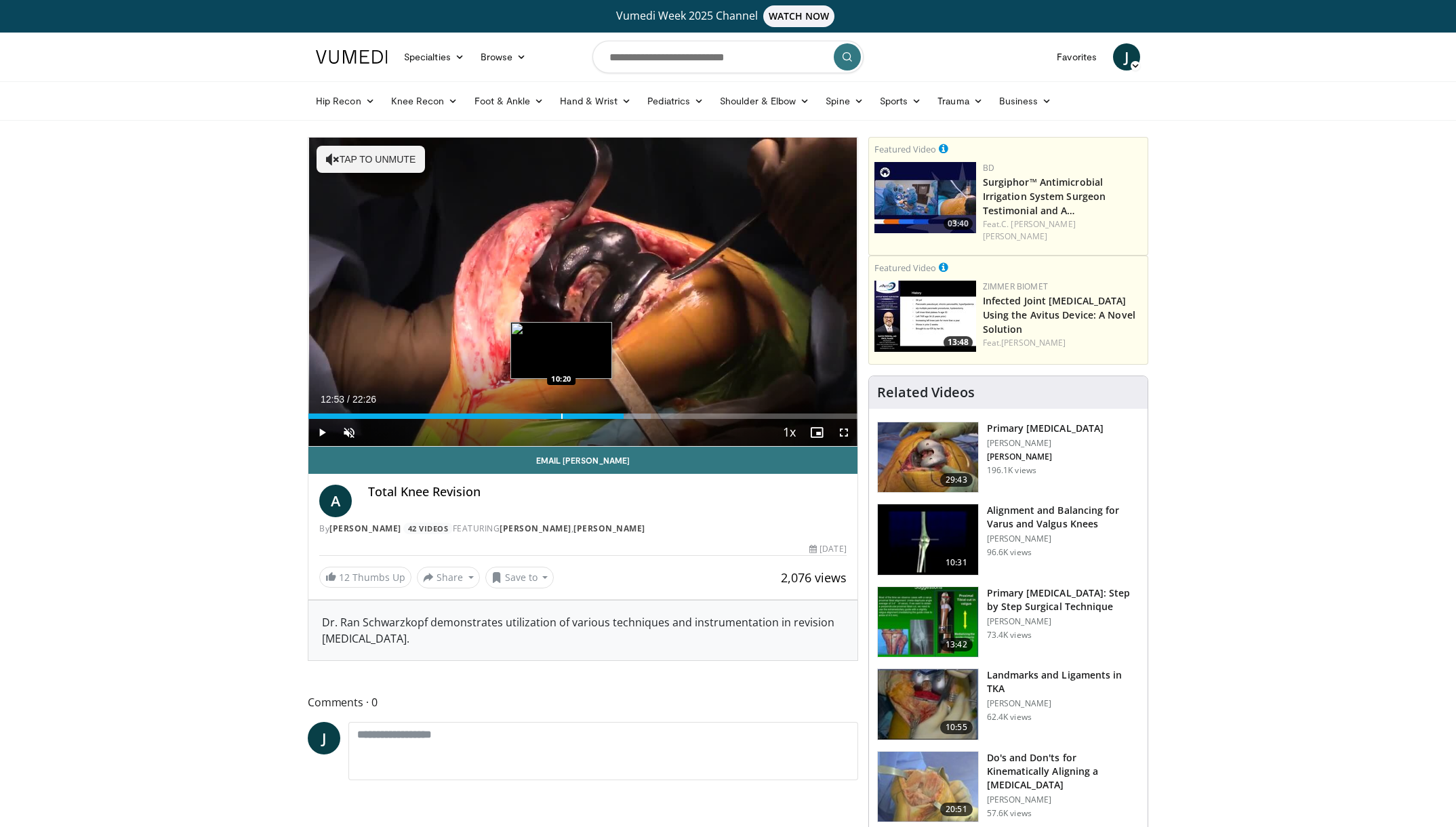
click at [561, 415] on div "Progress Bar" at bounding box center [561, 417] width 1 height 6
click at [761, 414] on div "Progress Bar" at bounding box center [761, 417] width 1 height 6
click at [724, 414] on div "Progress Bar" at bounding box center [724, 417] width 1 height 6
click at [814, 414] on div "Progress Bar" at bounding box center [814, 417] width 1 height 6
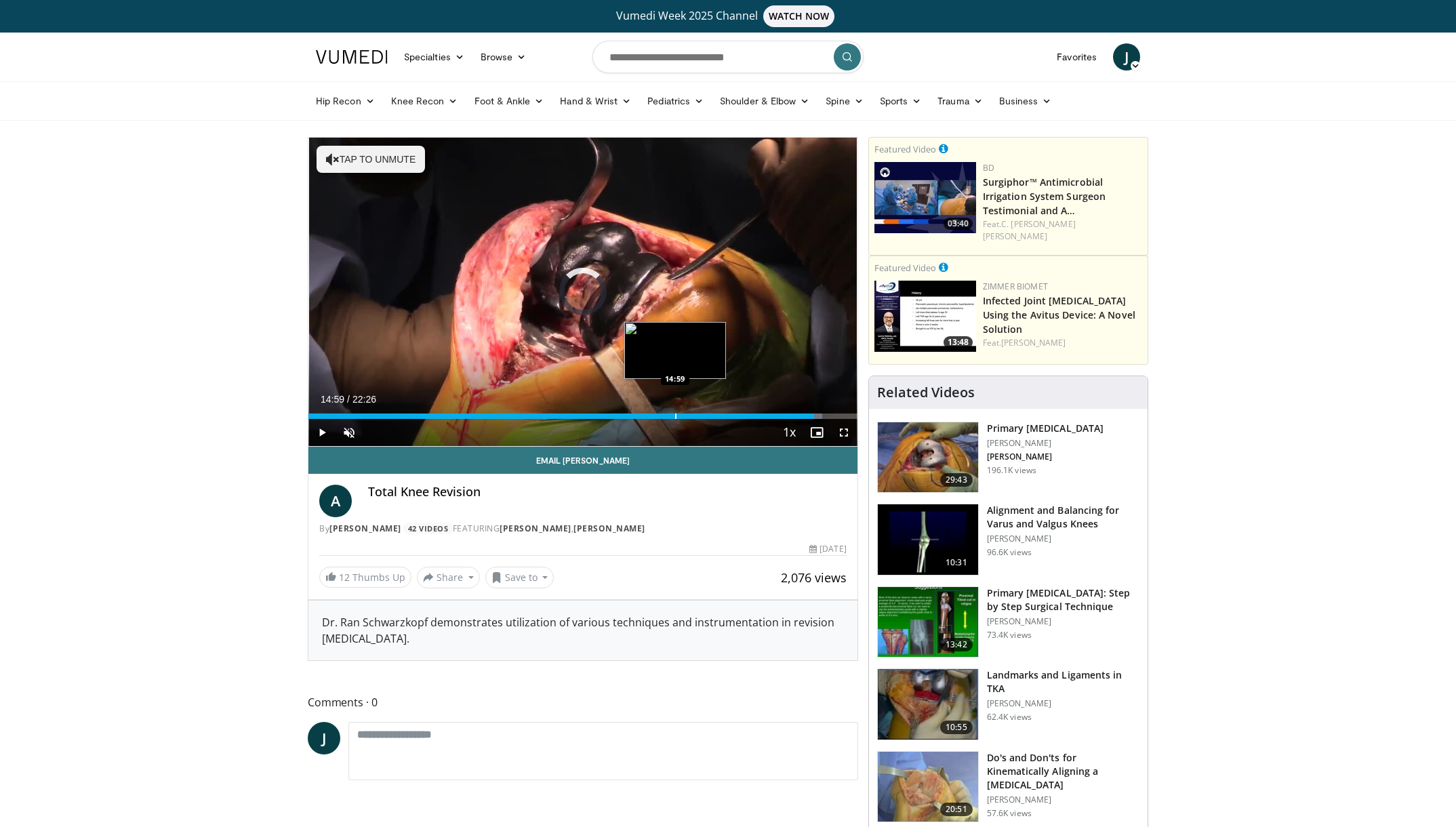
click at [676, 418] on div "Progress Bar" at bounding box center [676, 417] width 1 height 6
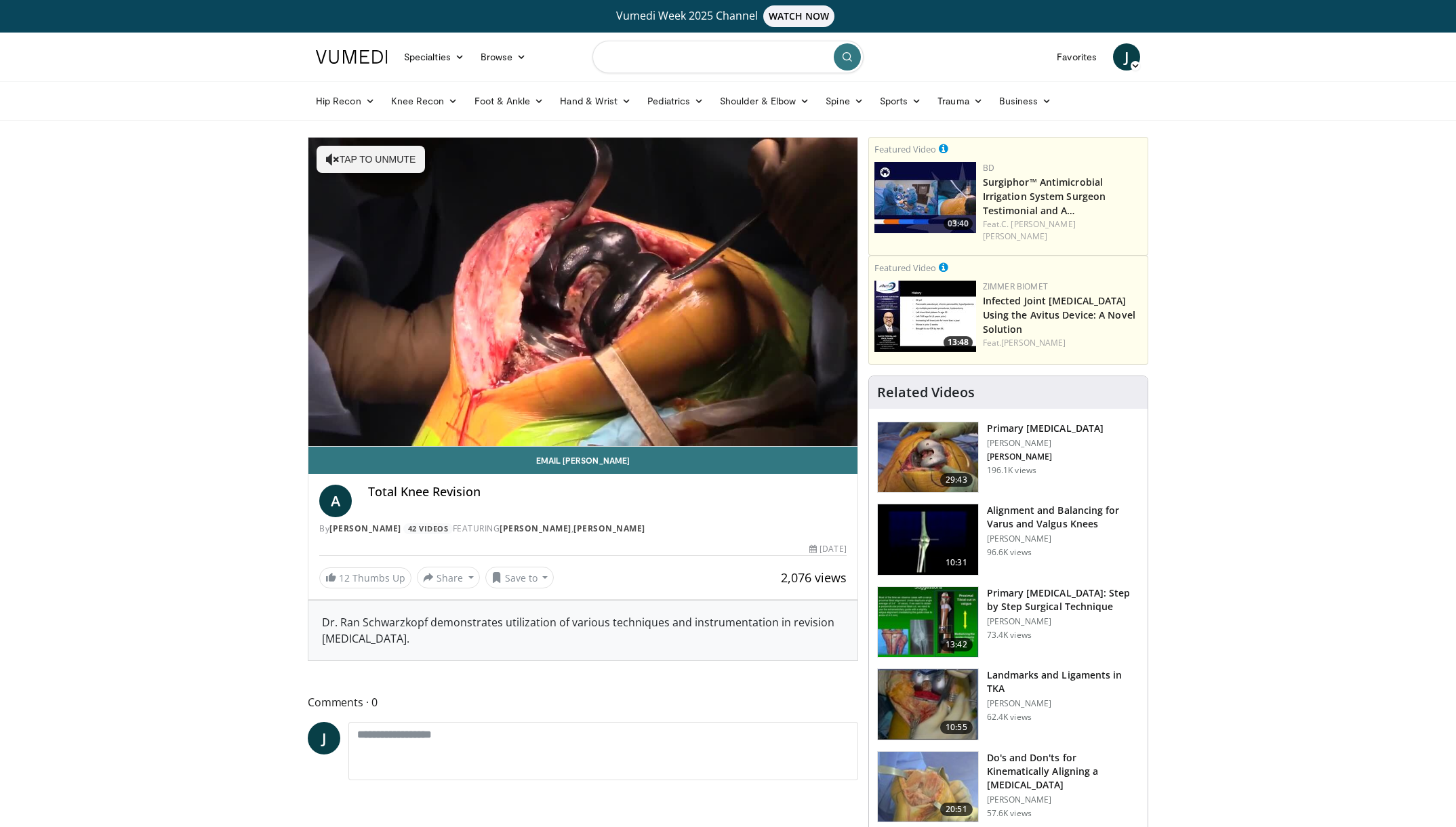
click at [721, 49] on input "Search topics, interventions" at bounding box center [728, 57] width 271 height 32
type input "**********"
click at [837, 59] on button "submit" at bounding box center [847, 57] width 27 height 27
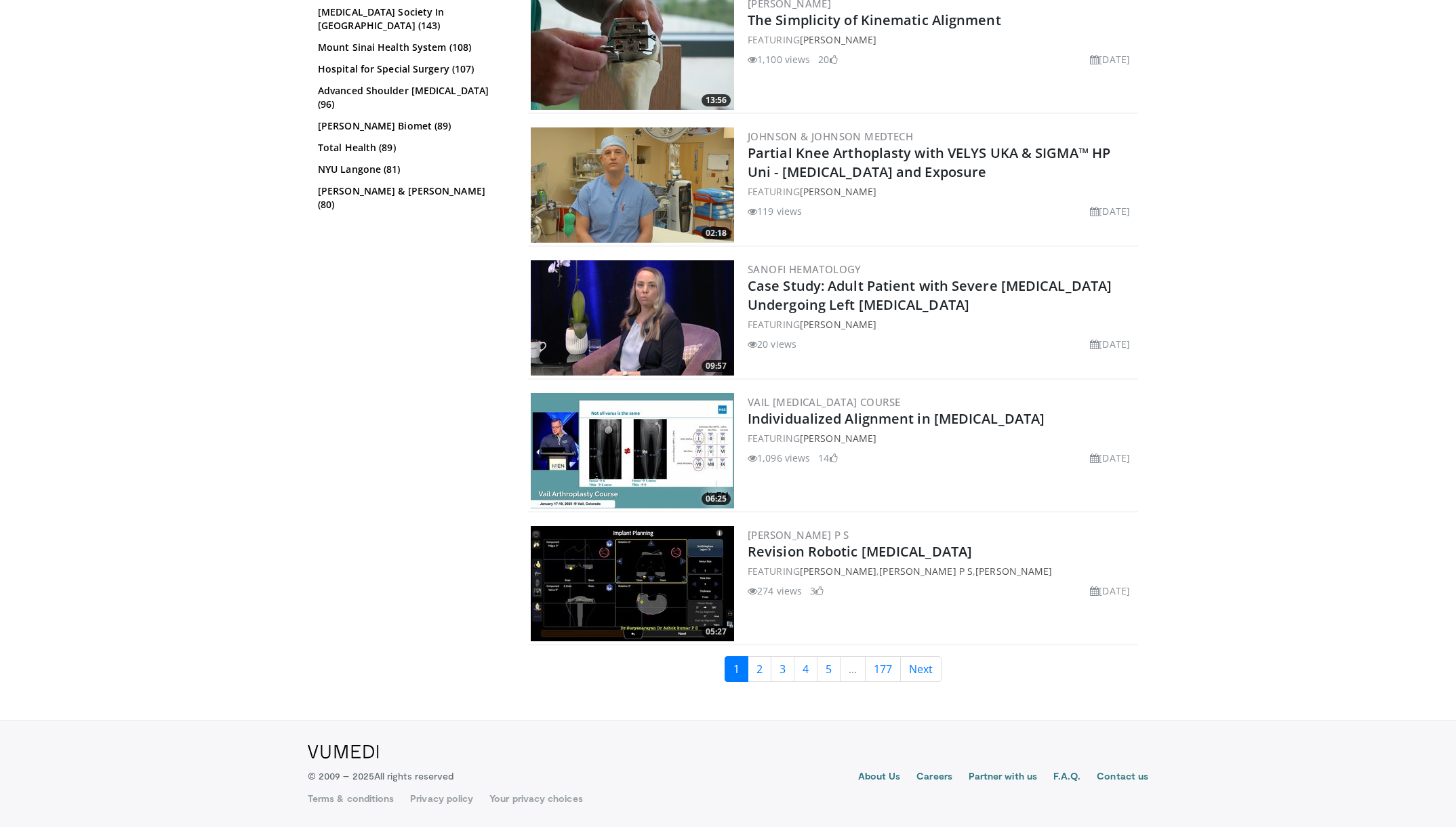
scroll to position [2849, 0]
click at [912, 673] on link "Next" at bounding box center [921, 669] width 42 height 26
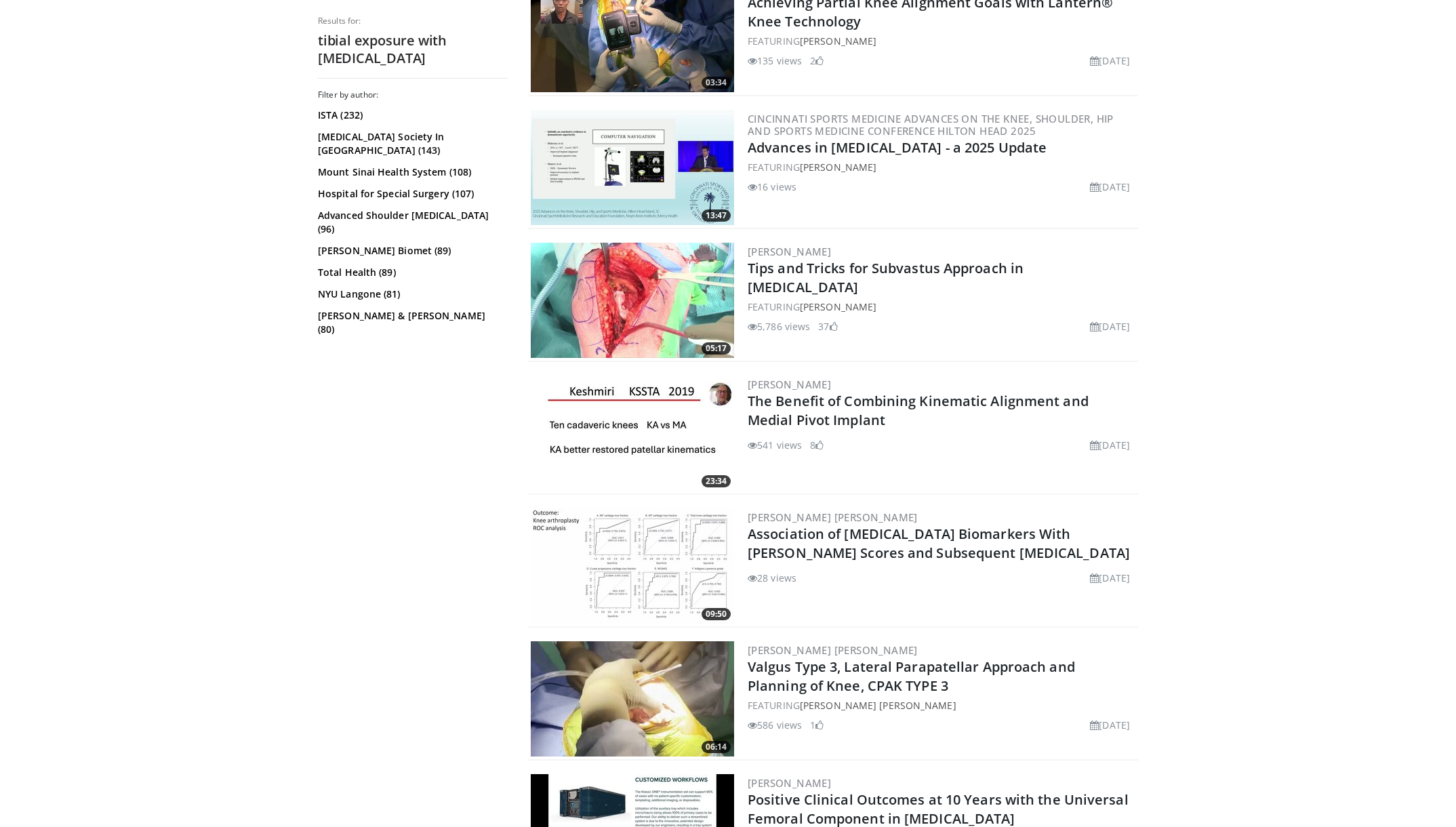
scroll to position [608, 0]
click at [854, 269] on link "Tips and Tricks for Subvastus Approach in [MEDICAL_DATA]" at bounding box center [885, 277] width 276 height 37
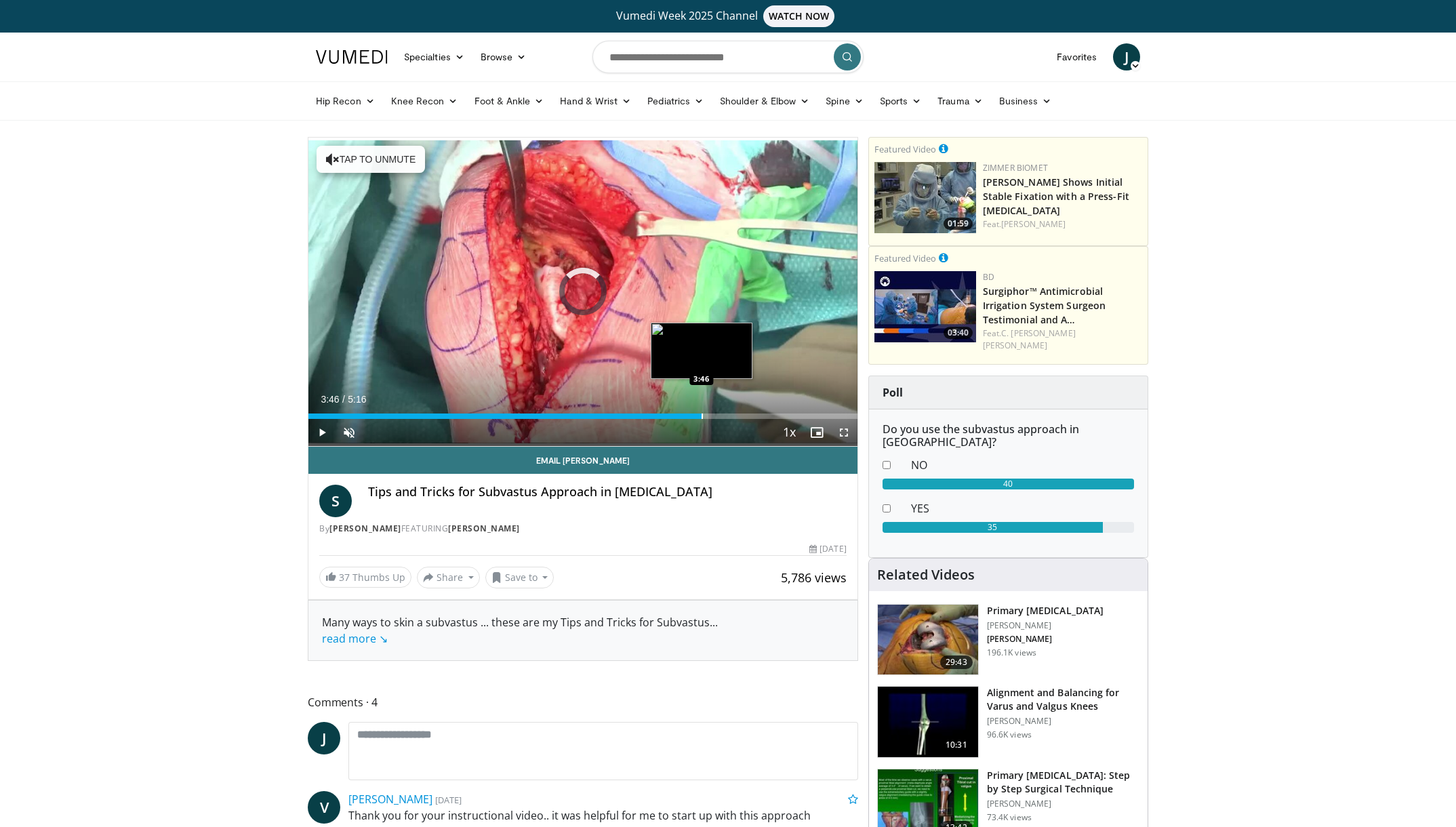
click at [702, 414] on div "Progress Bar" at bounding box center [702, 417] width 1 height 6
click at [754, 417] on div "Progress Bar" at bounding box center [754, 417] width 1 height 6
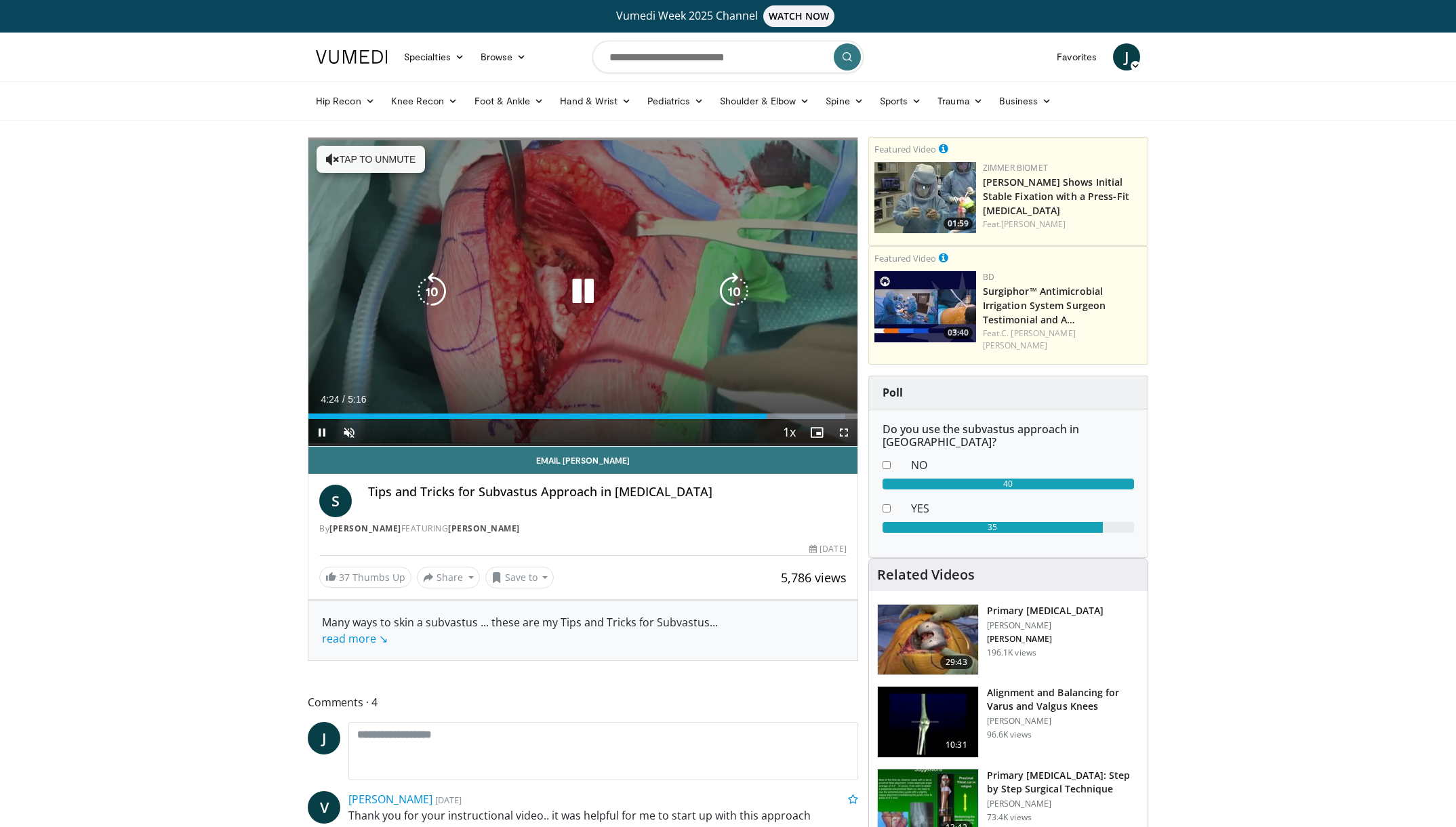
click at [582, 295] on icon "Video Player" at bounding box center [583, 291] width 38 height 38
click at [581, 295] on icon "Video Player" at bounding box center [583, 291] width 38 height 38
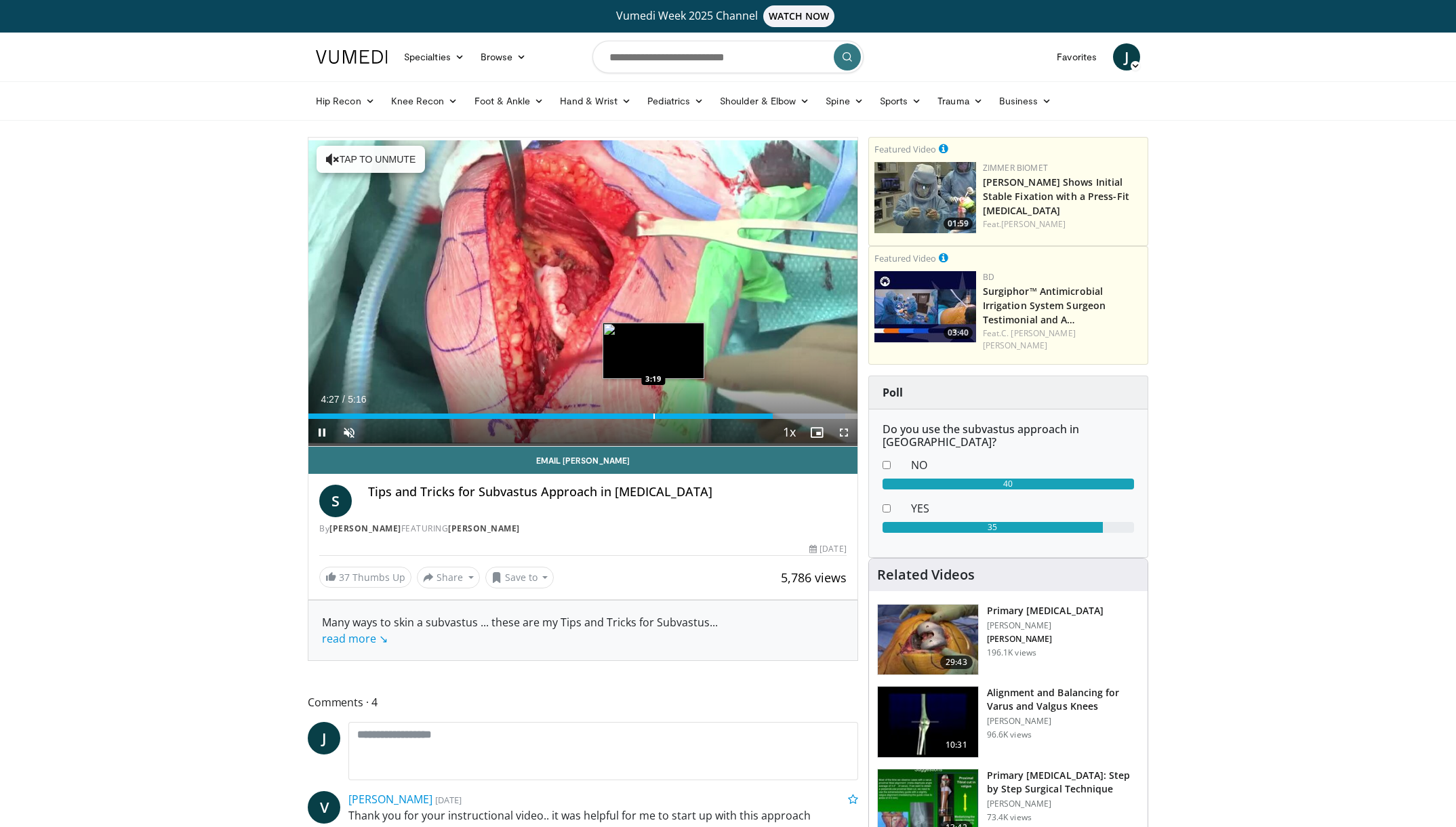
click at [654, 414] on div "Progress Bar" at bounding box center [653, 417] width 1 height 6
click at [730, 417] on div "Progress Bar" at bounding box center [730, 417] width 1 height 6
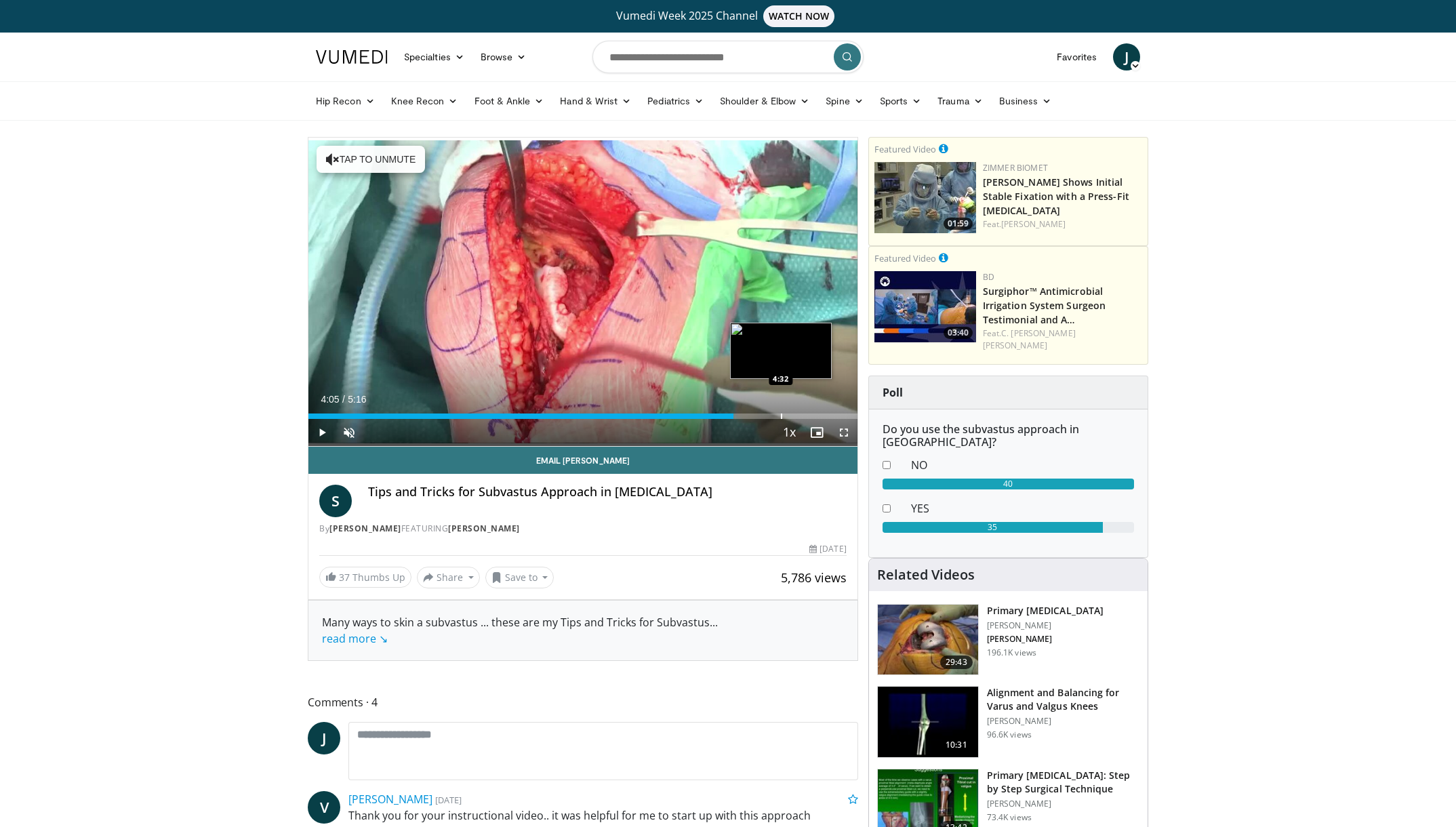
click at [781, 407] on div "Loaded : 63.10% 4:05 4:32" at bounding box center [583, 413] width 549 height 13
